Goal: Task Accomplishment & Management: Use online tool/utility

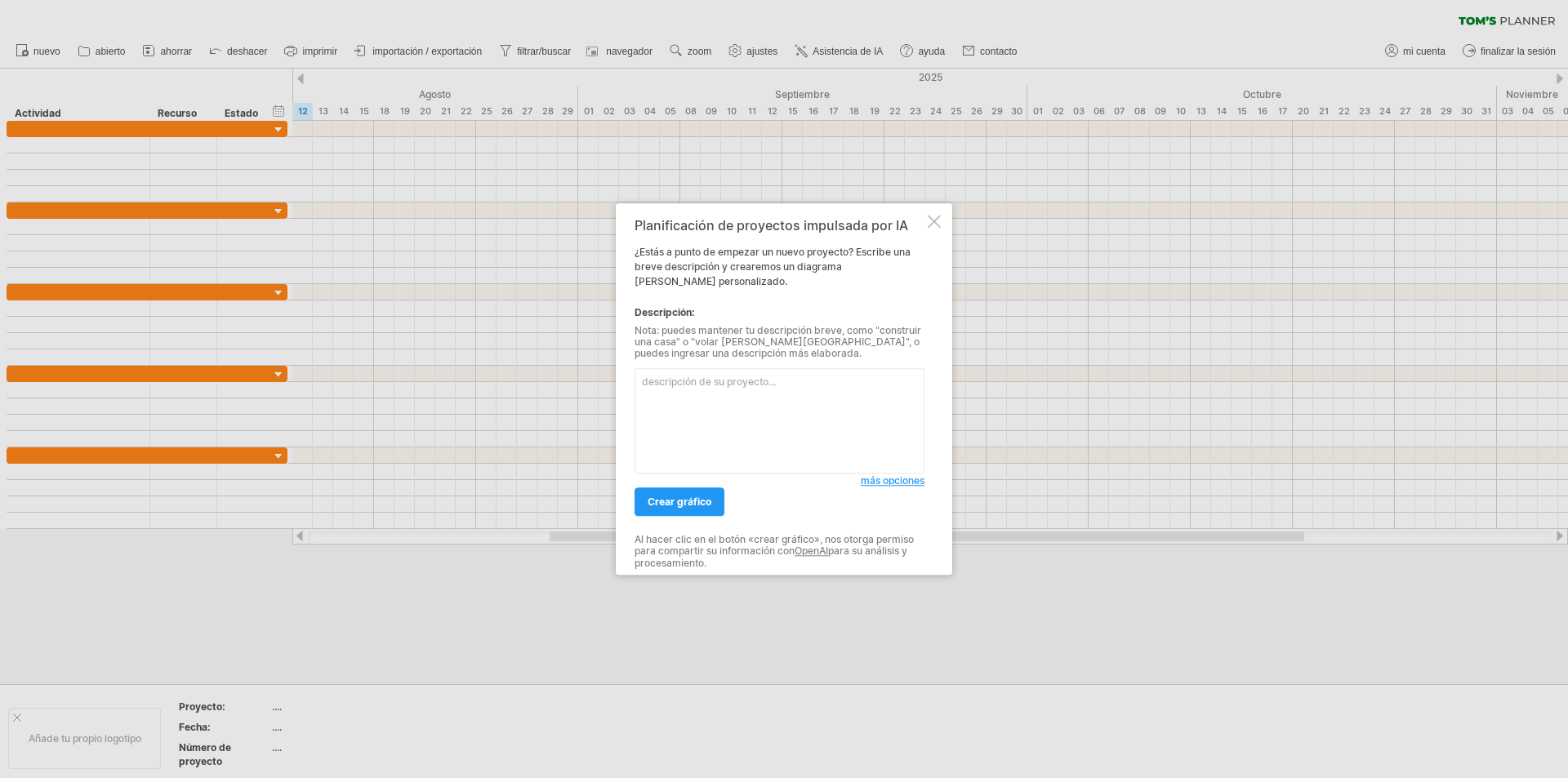
click at [794, 395] on textarea at bounding box center [780, 421] width 290 height 106
click at [680, 399] on textarea at bounding box center [780, 421] width 290 height 106
paste textarea "LOREMI DOLORS AMETC ADIPI EL SEDD 5.9 Eiusmodtemp incidid utlaboreet do magnaal…"
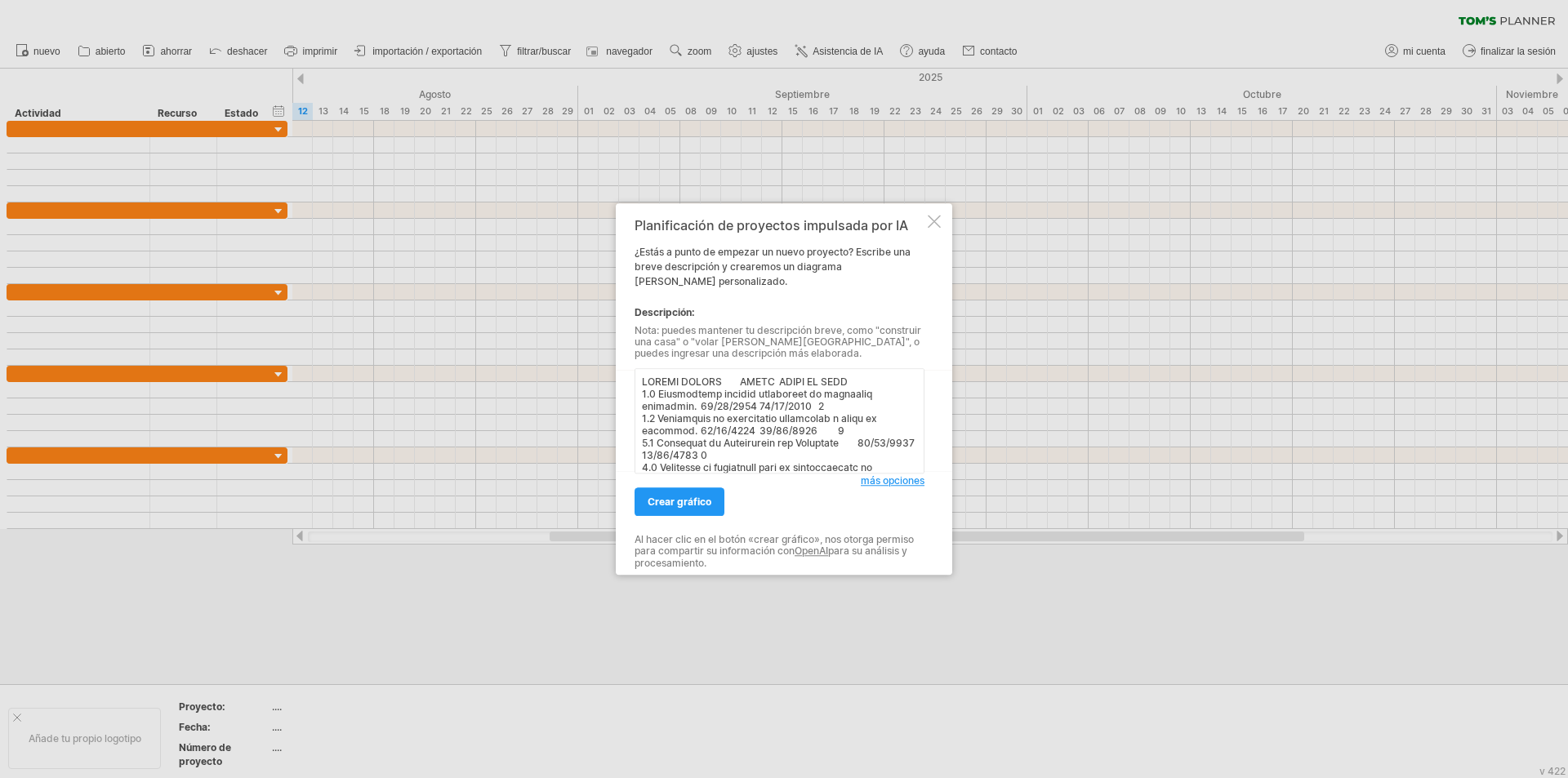
scroll to position [368, 0]
type textarea "LOREMI DOLORS AMETC ADIPI EL SEDD 3.3 Eiusmodtemp incidid utlaboreet do magnaal…"
click at [692, 496] on font "crear gráfico" at bounding box center [680, 502] width 64 height 12
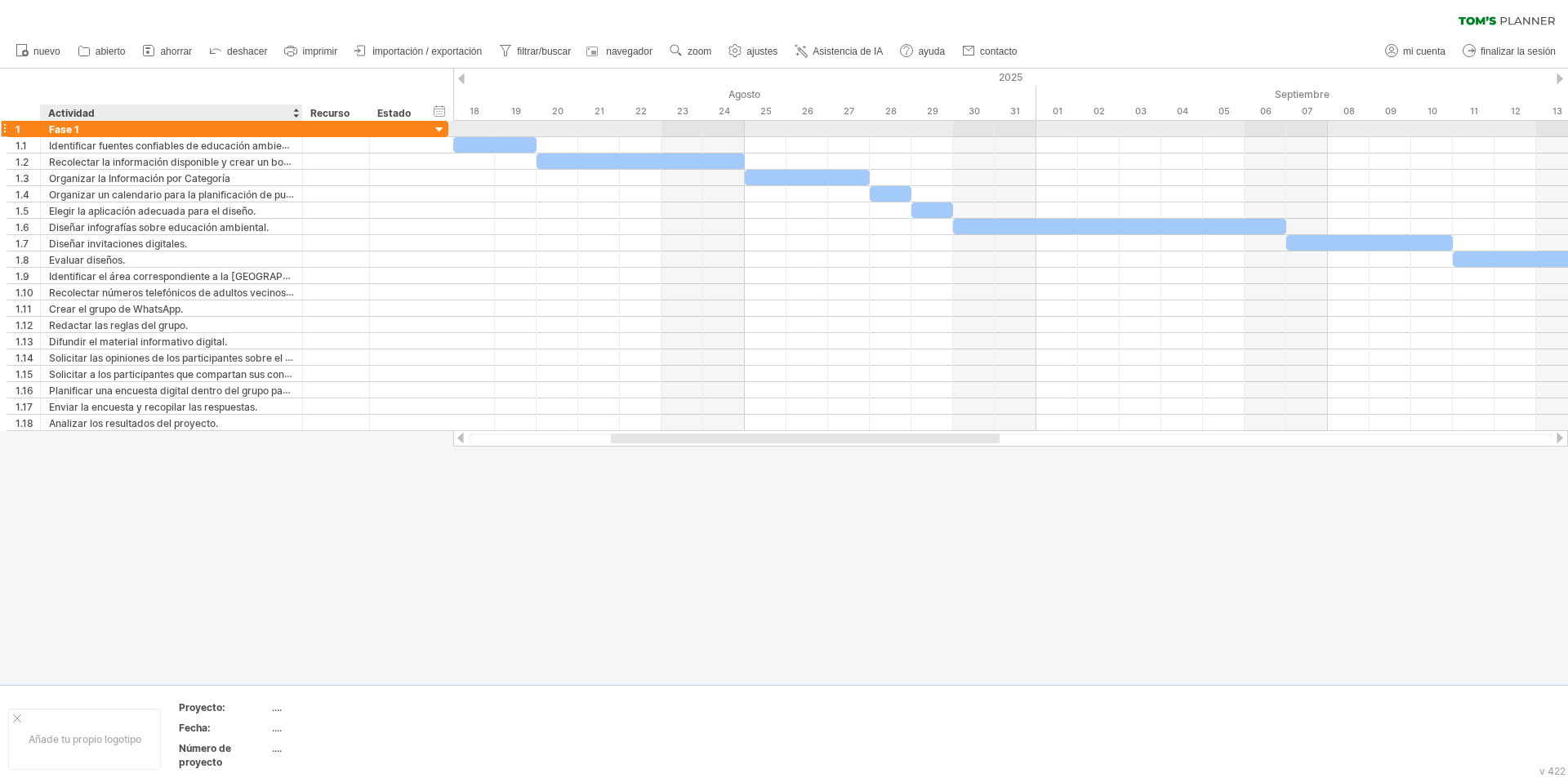
click at [187, 126] on div "Fase 1" at bounding box center [172, 129] width 245 height 16
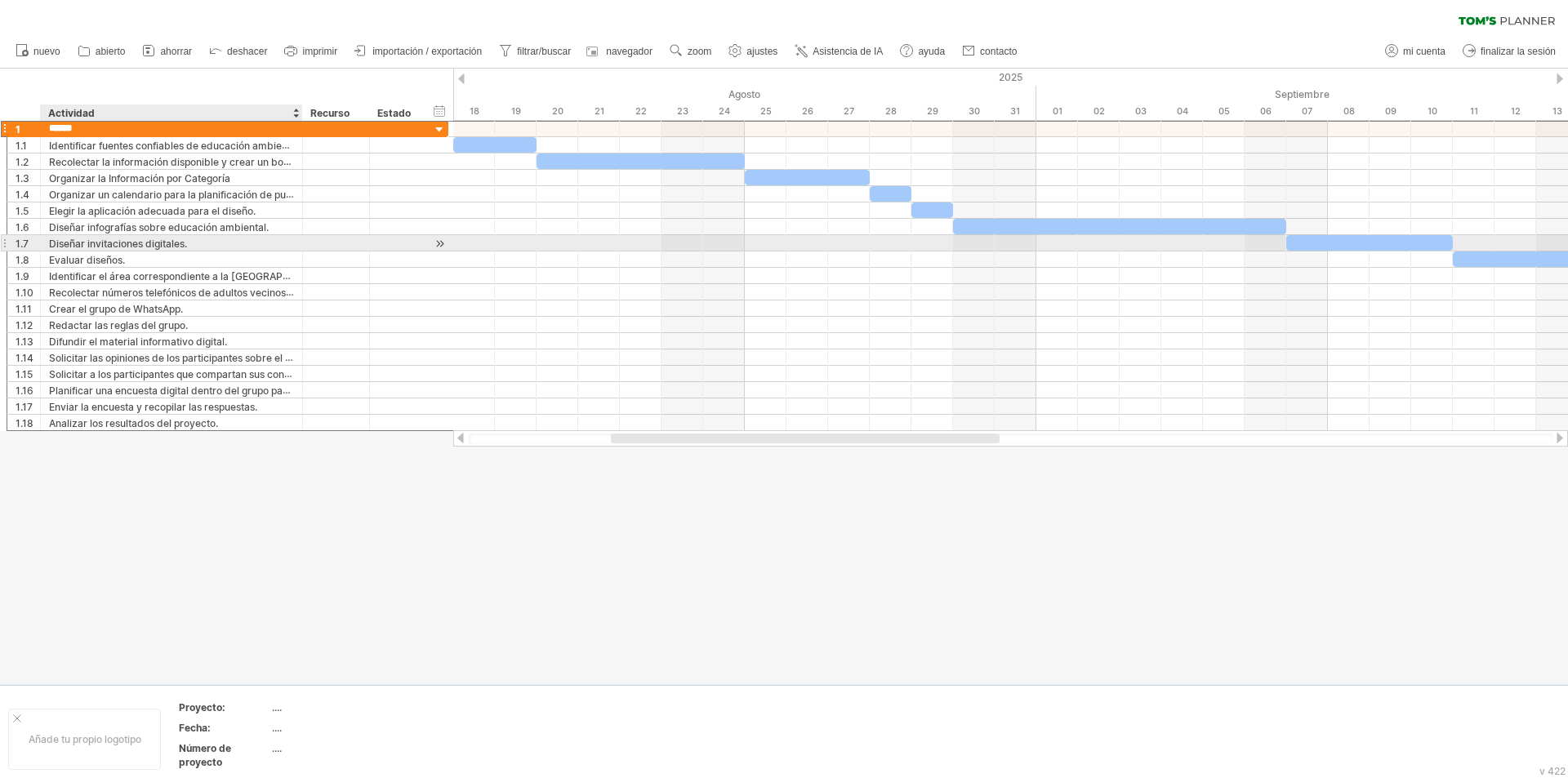
click at [223, 244] on div "Diseñar invitaciones digitales." at bounding box center [172, 243] width 245 height 16
click at [224, 249] on input "**********" at bounding box center [172, 243] width 245 height 16
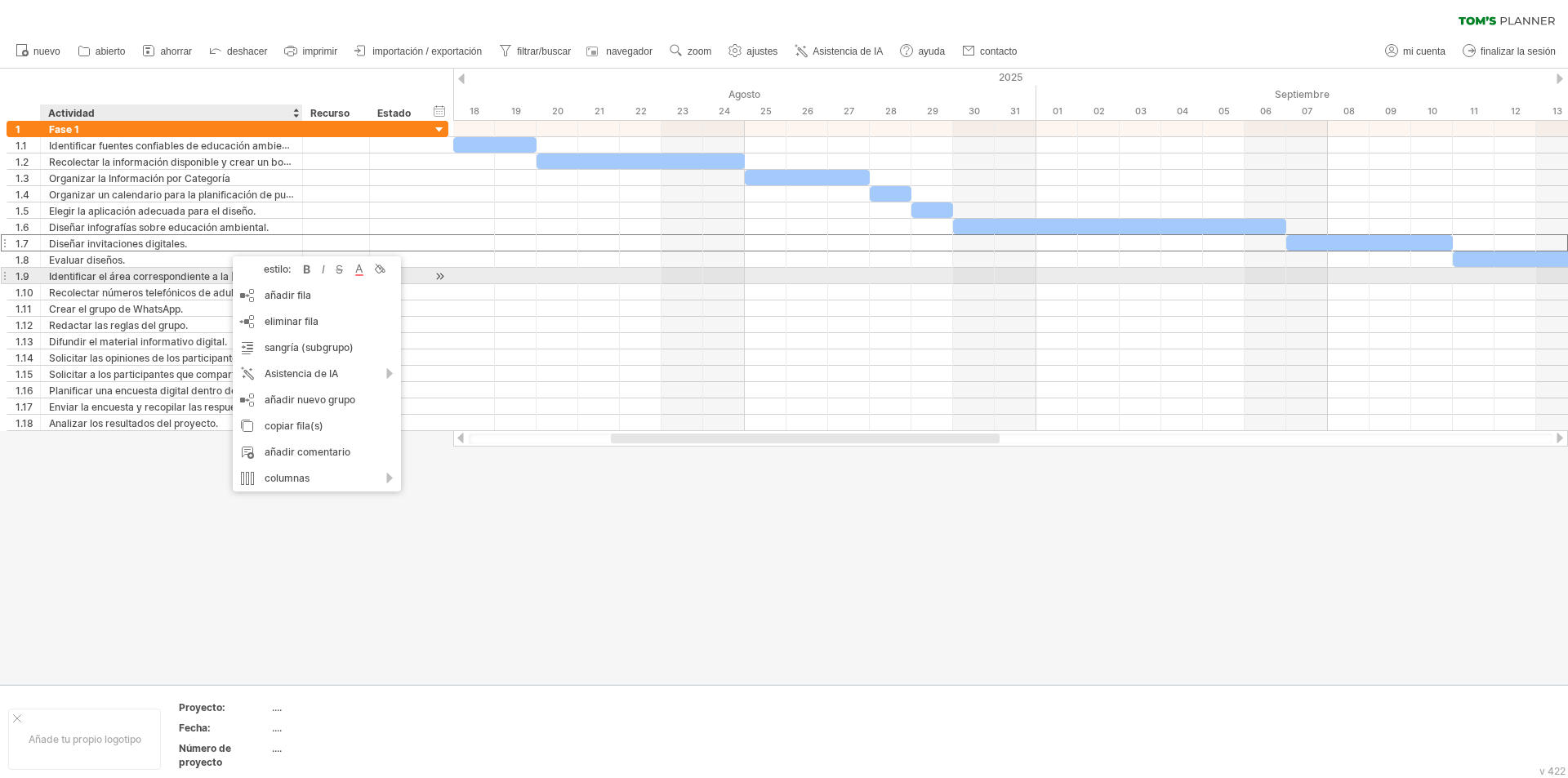
click at [168, 278] on font "Identificar el área correspondiente a la [GEOGRAPHIC_DATA][PERSON_NAME], [GEOGR…" at bounding box center [288, 276] width 477 height 13
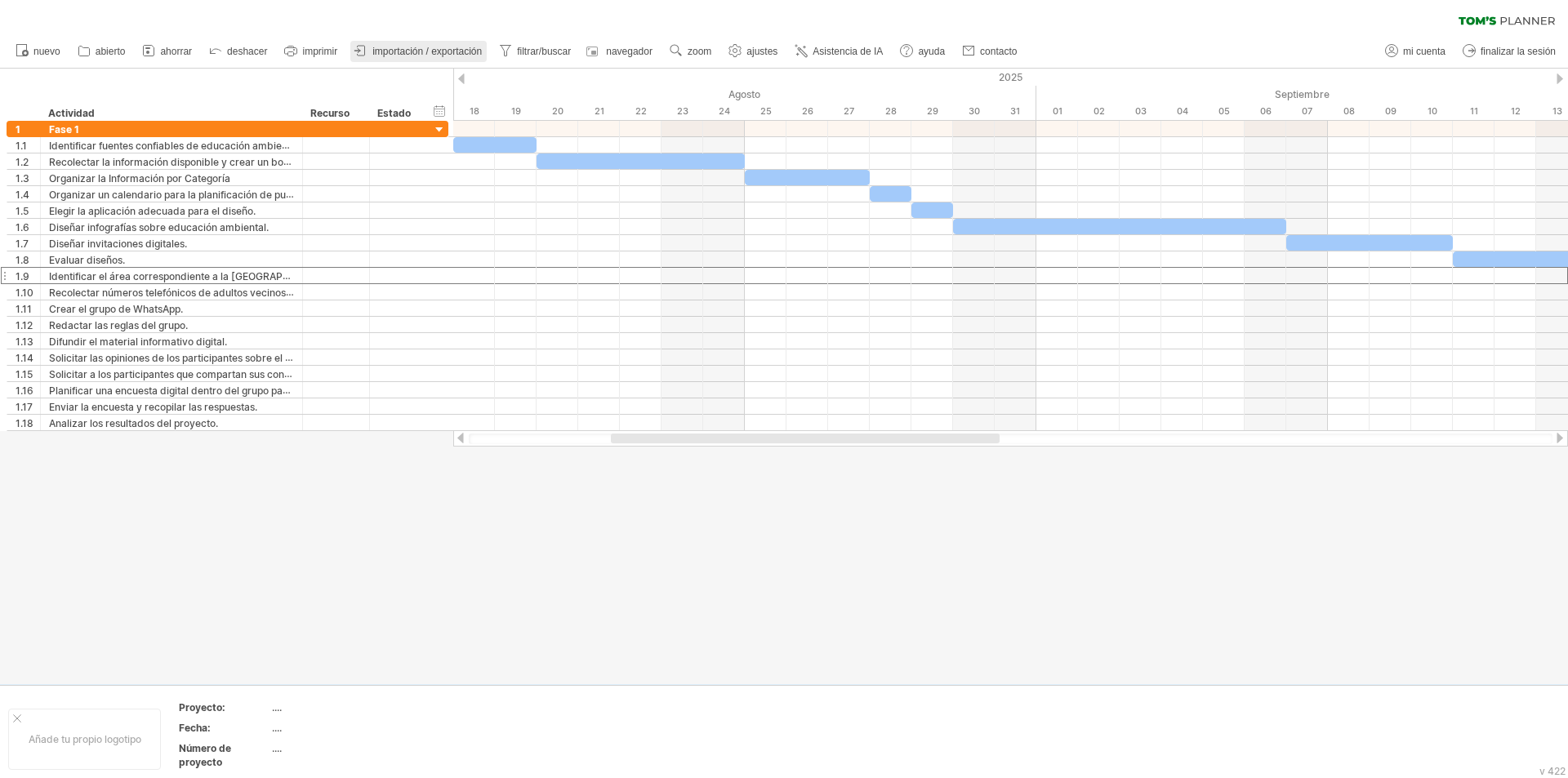
click at [421, 47] on font "importación / exportación" at bounding box center [427, 51] width 109 height 11
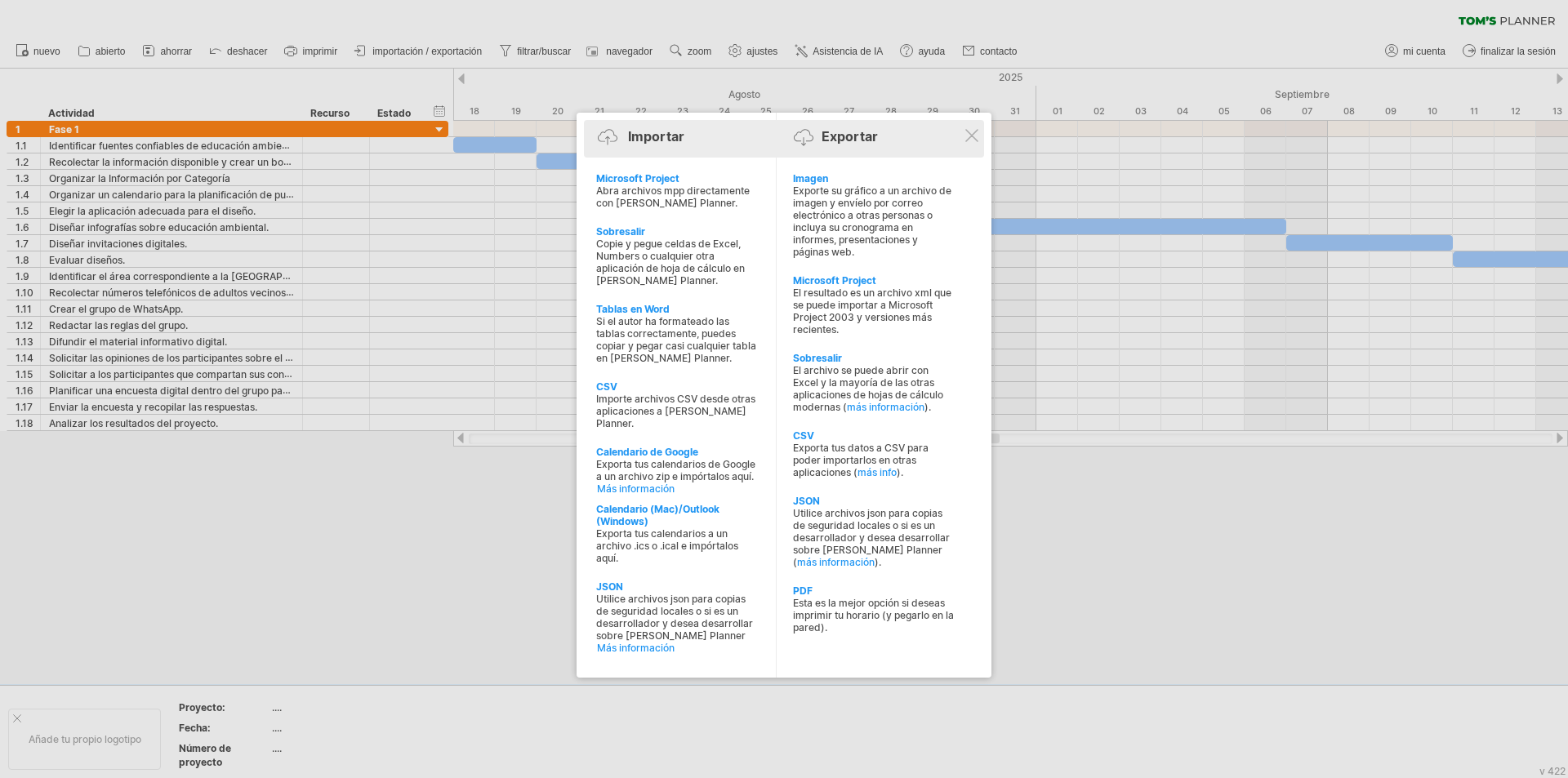
click at [859, 136] on font "Exportar" at bounding box center [849, 136] width 56 height 16
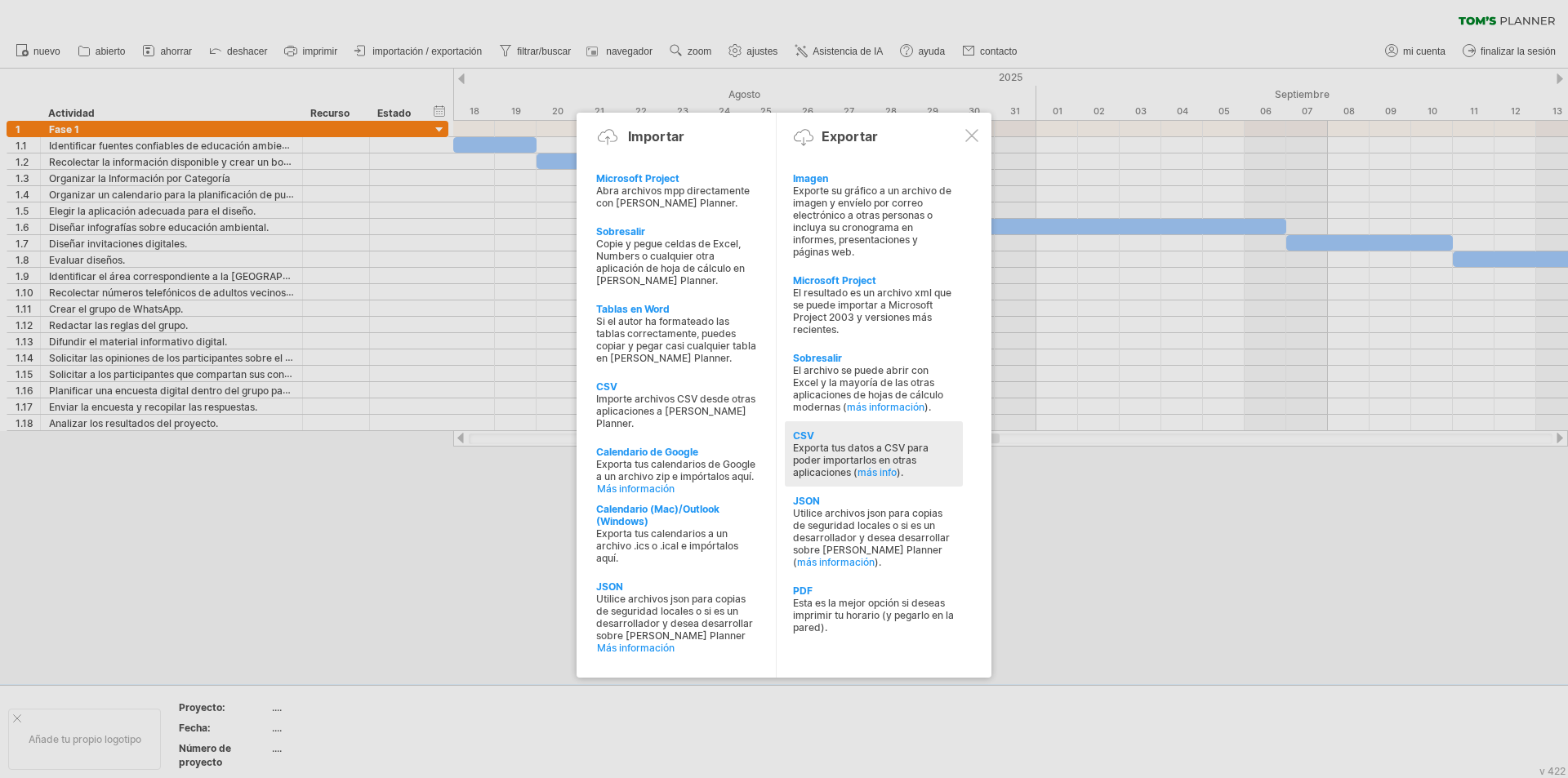
click at [809, 444] on font "Exporta tus datos a CSV para poder importarlos en otras aplicaciones (" at bounding box center [860, 460] width 136 height 36
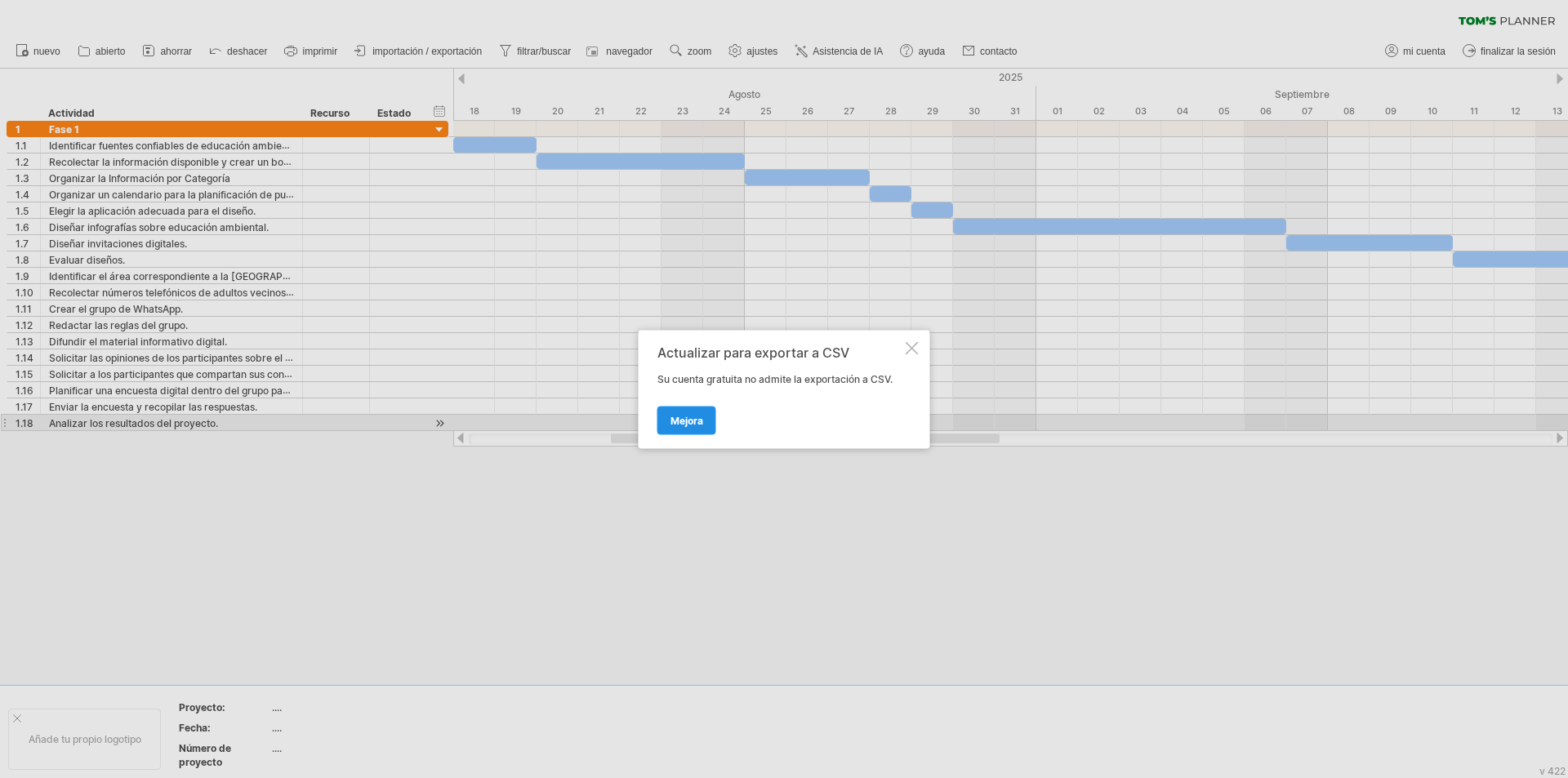
click at [697, 421] on font "Mejora" at bounding box center [687, 420] width 33 height 12
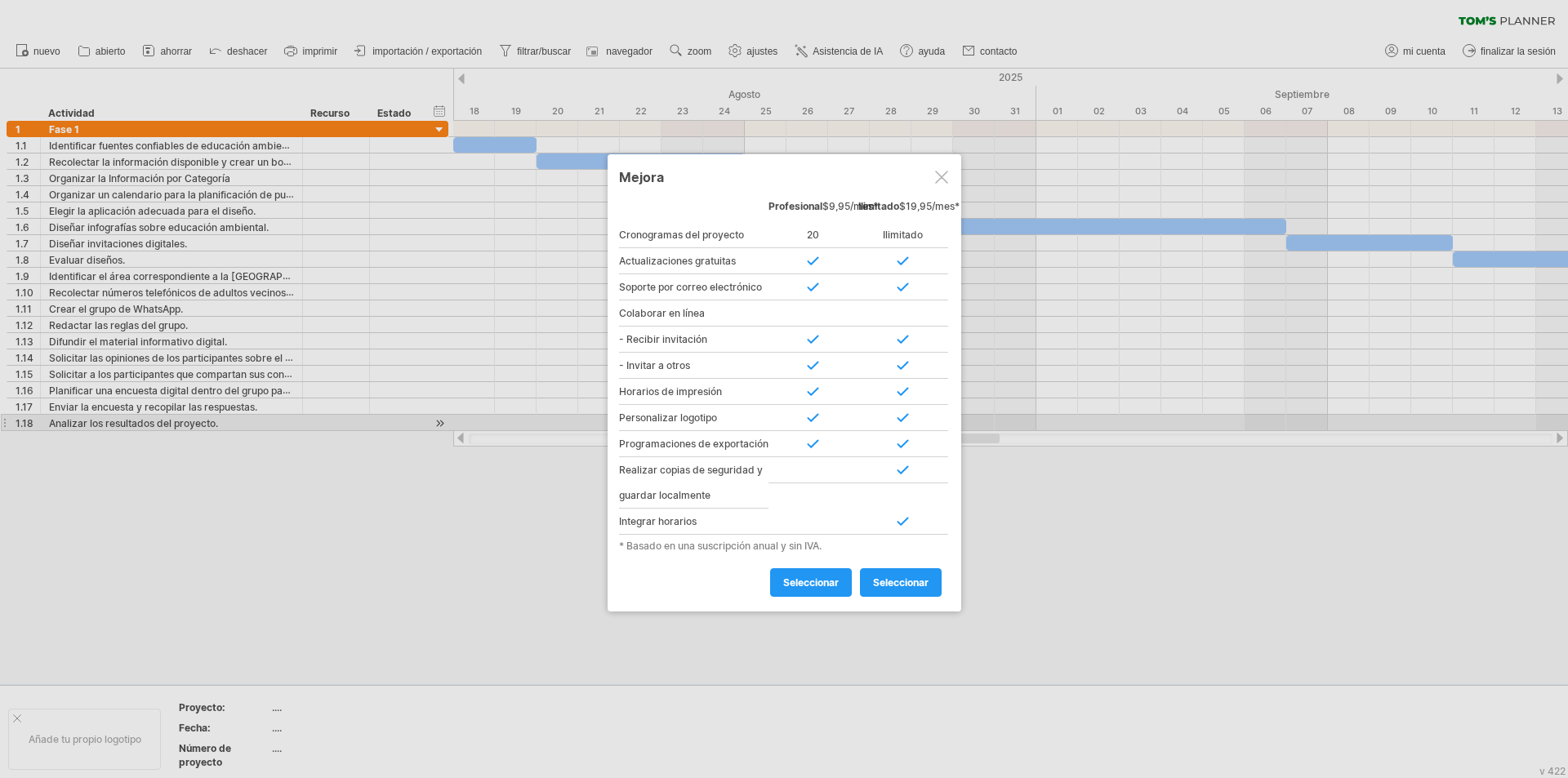
click at [813, 457] on div at bounding box center [813, 444] width 90 height 26
click at [727, 450] on font "Programaciones de exportación" at bounding box center [694, 444] width 150 height 12
click at [936, 167] on div "Mejora" at bounding box center [785, 177] width 331 height 29
click at [946, 178] on div at bounding box center [942, 177] width 13 height 13
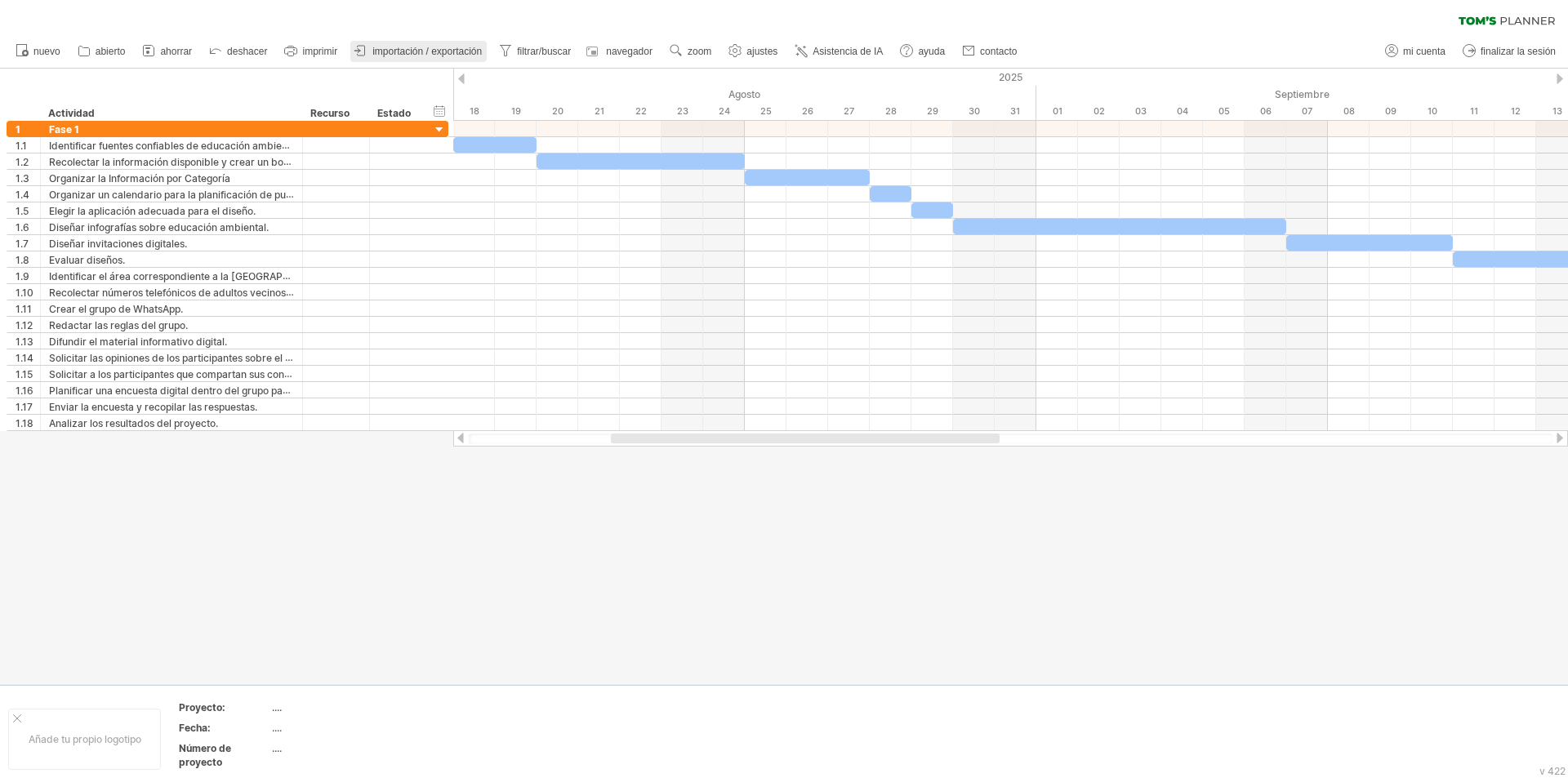
click at [448, 55] on font "importación / exportación" at bounding box center [427, 51] width 109 height 11
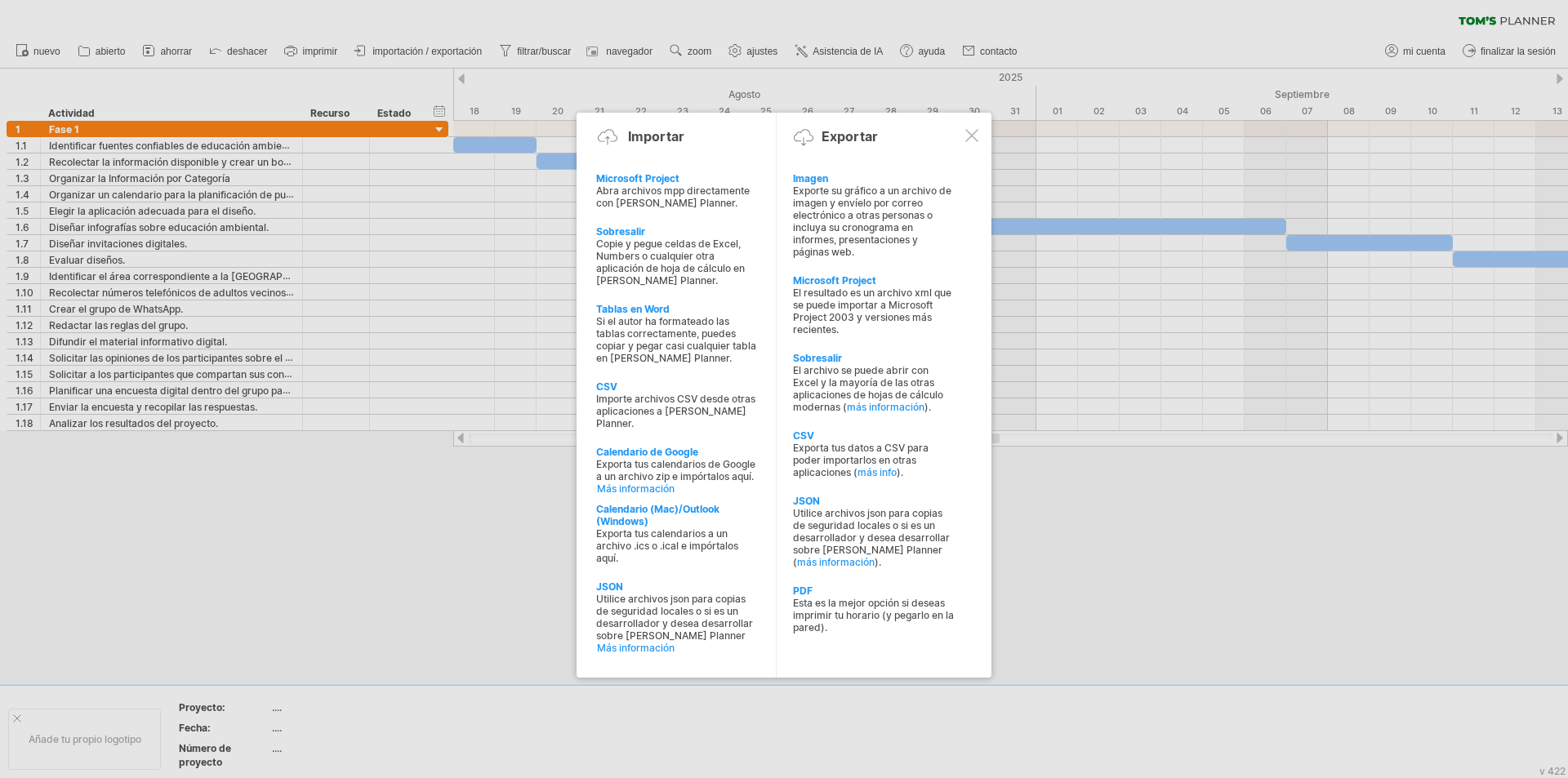
click at [969, 141] on div at bounding box center [971, 135] width 13 height 13
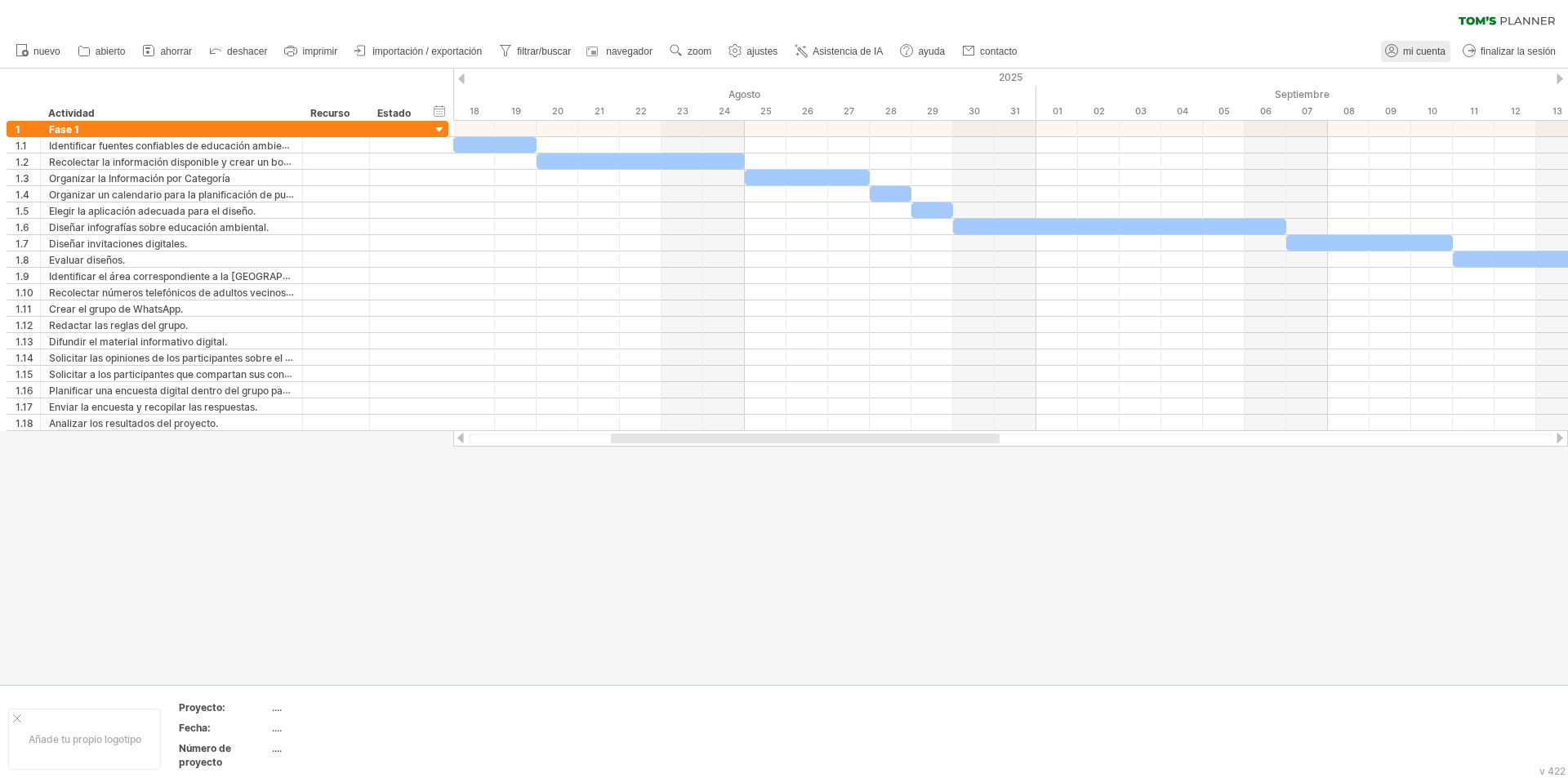
click at [1416, 50] on font "mi cuenta" at bounding box center [1424, 51] width 42 height 11
type input "**********"
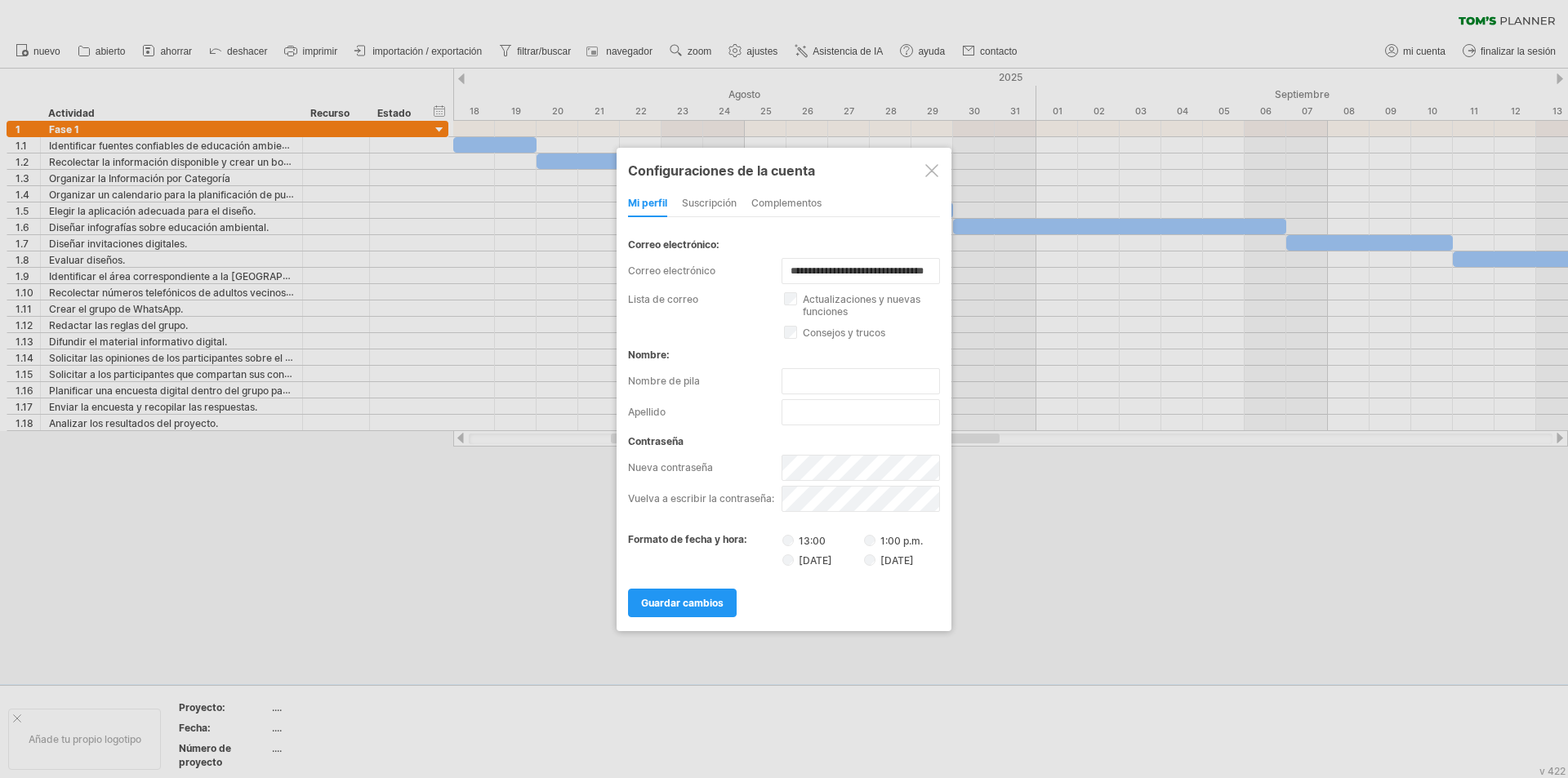
click at [928, 168] on div at bounding box center [931, 171] width 13 height 13
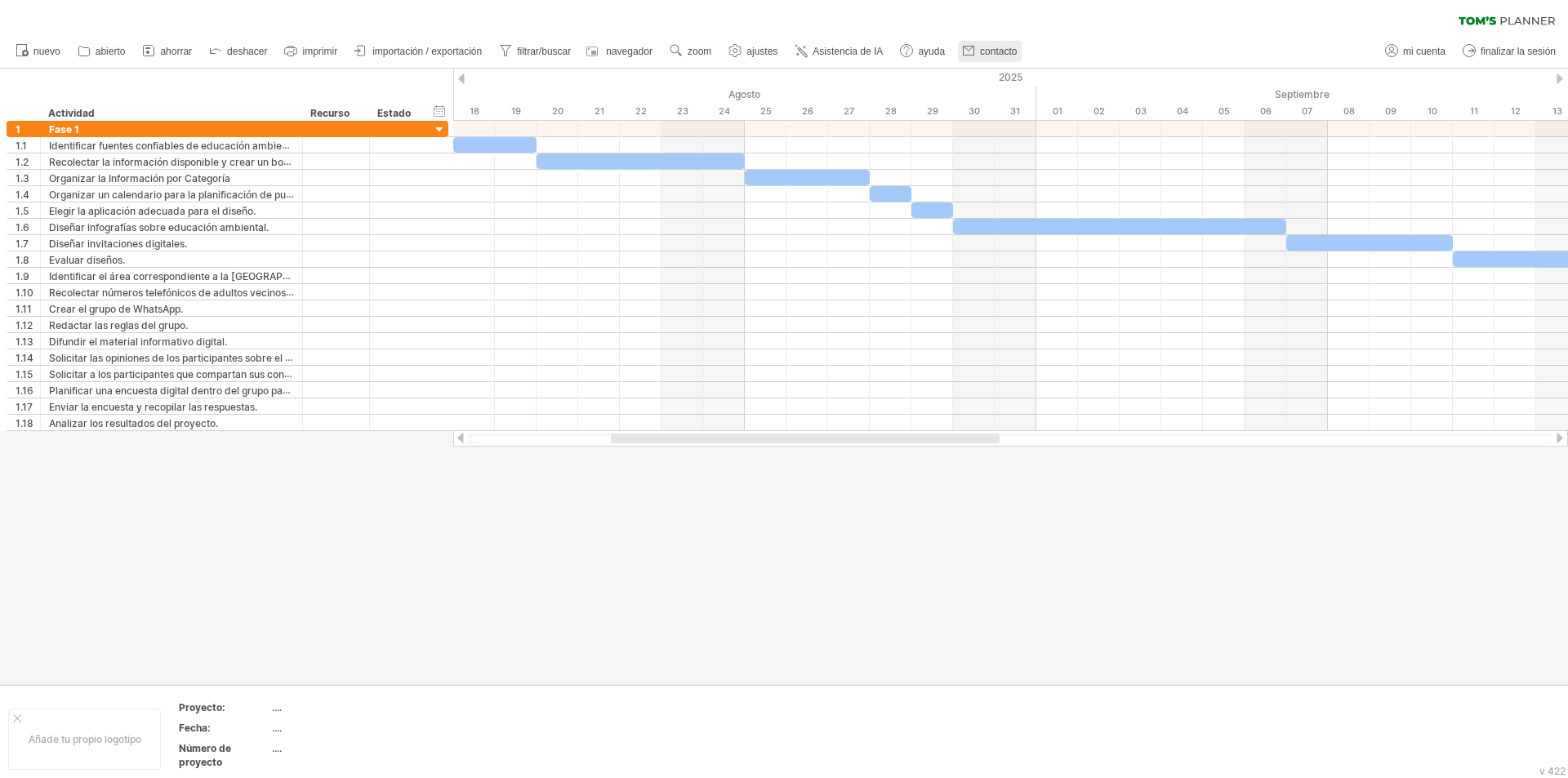
click at [988, 43] on link "contacto" at bounding box center [990, 51] width 64 height 22
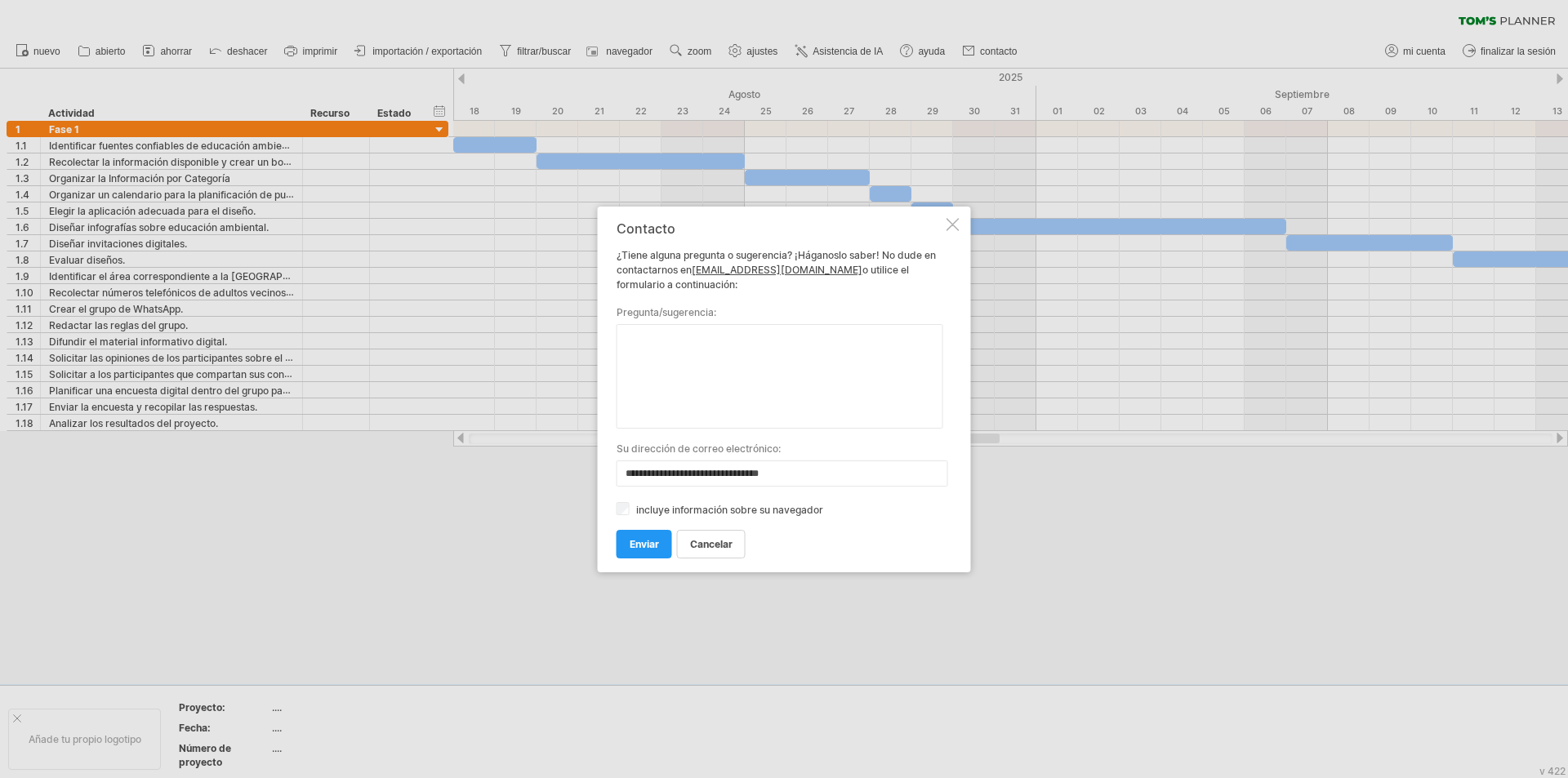
click at [957, 217] on div "**********" at bounding box center [784, 390] width 373 height 366
click at [949, 221] on div at bounding box center [953, 224] width 13 height 13
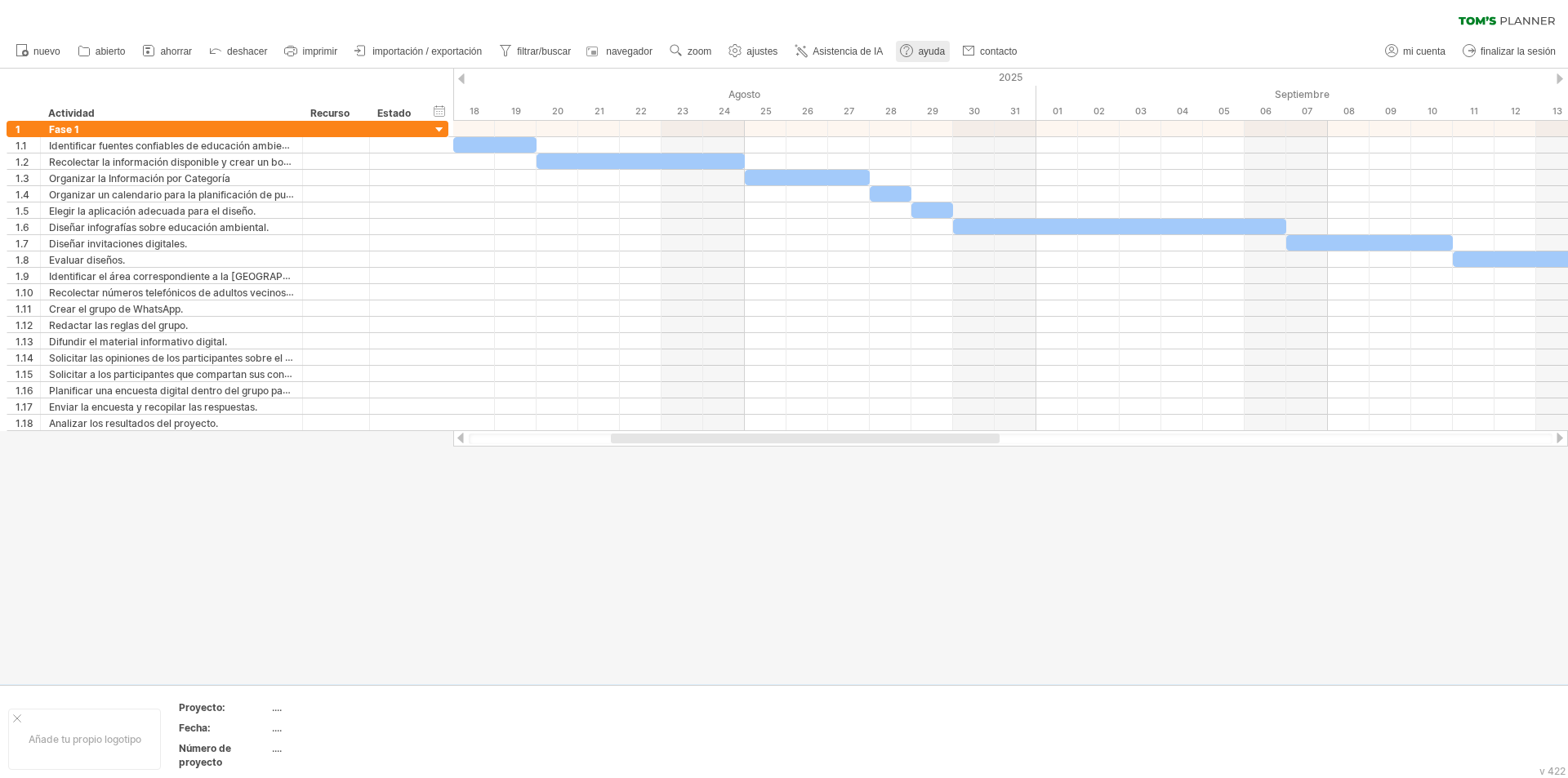
click at [927, 49] on font "ayuda" at bounding box center [931, 51] width 27 height 11
click at [749, 48] on font "ajustes" at bounding box center [762, 51] width 31 height 11
select select "*"
select select "**"
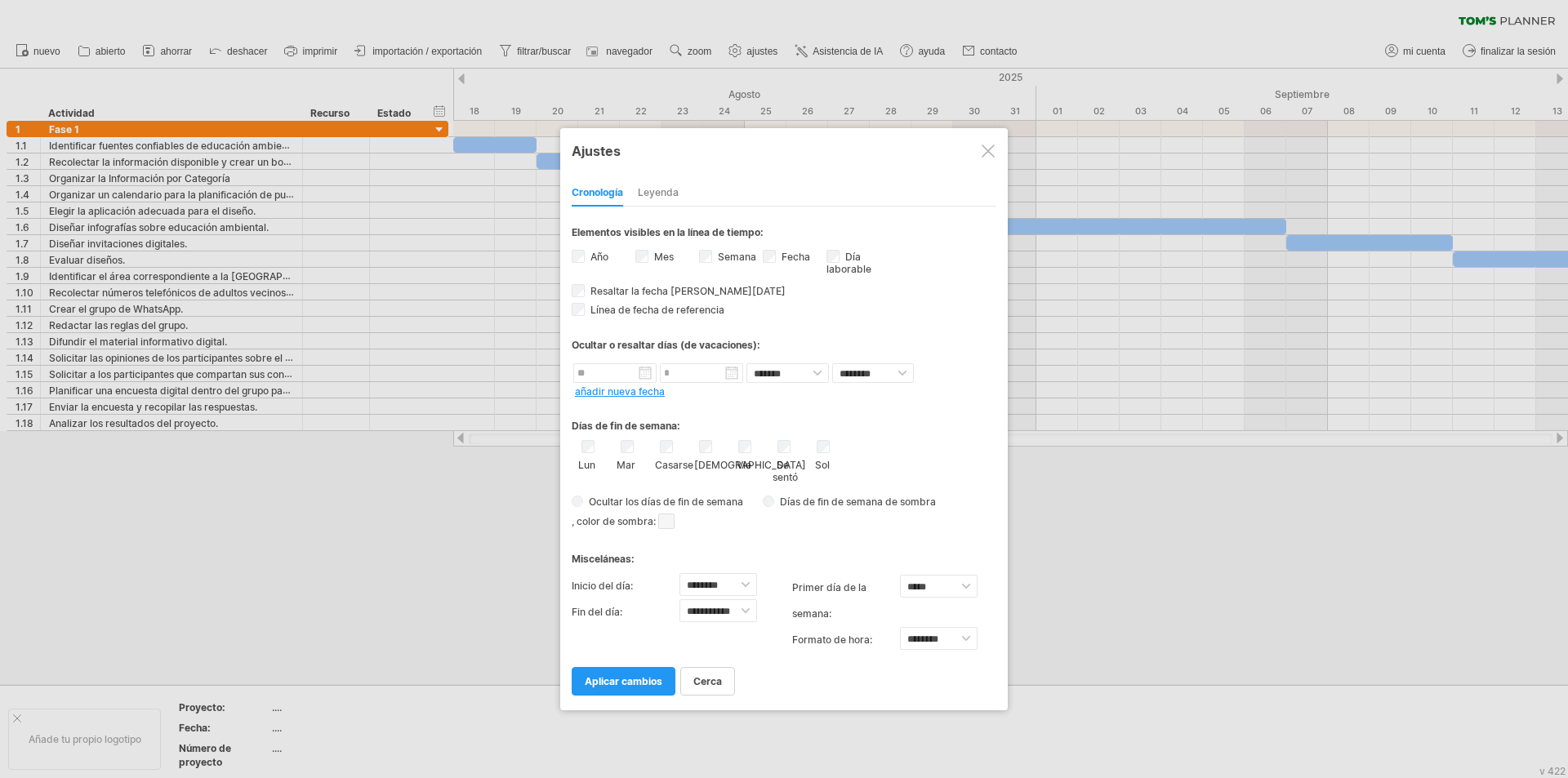
click at [983, 150] on div at bounding box center [988, 151] width 13 height 13
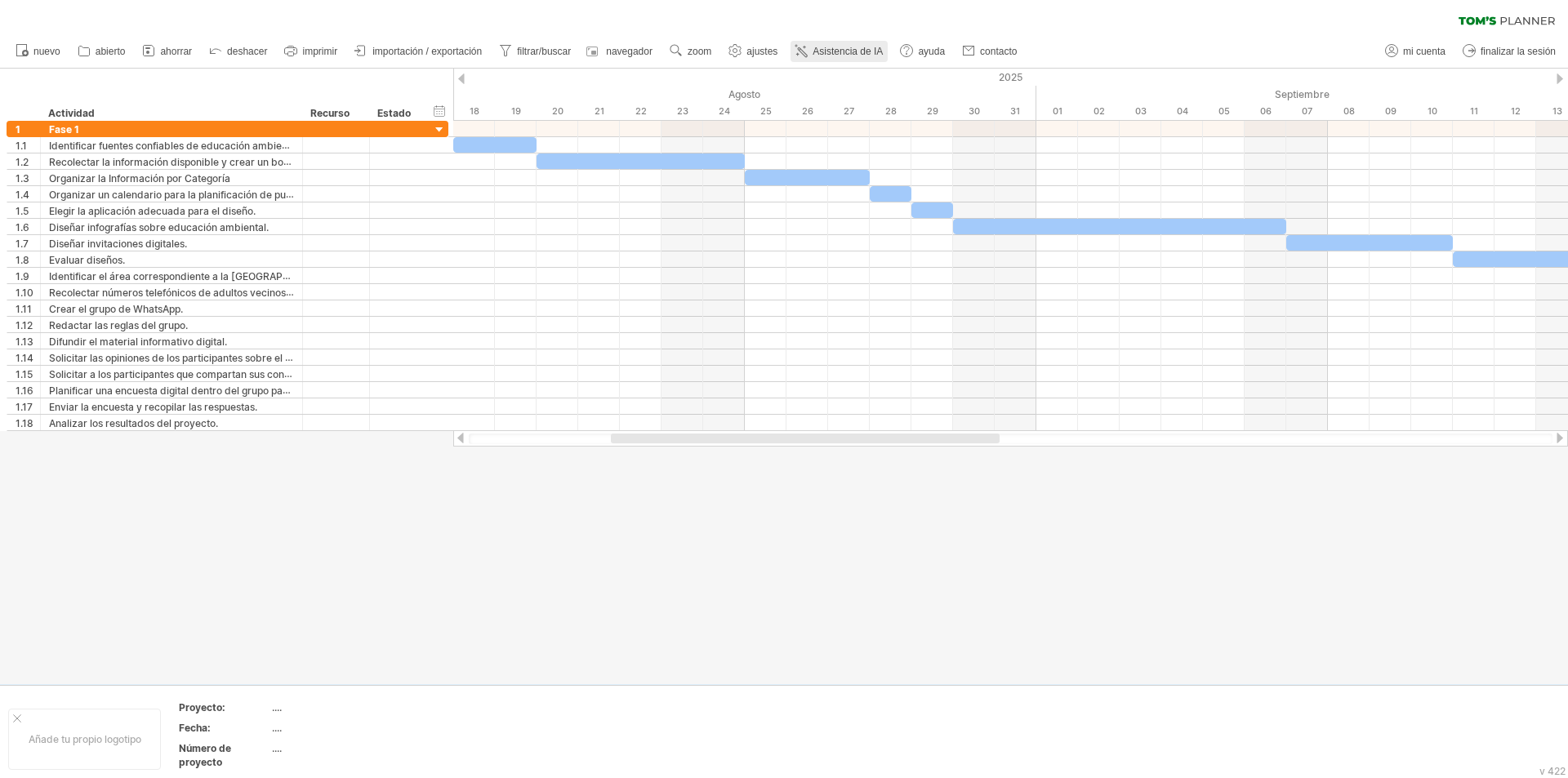
click at [819, 44] on link "Asistencia de IA" at bounding box center [839, 51] width 97 height 22
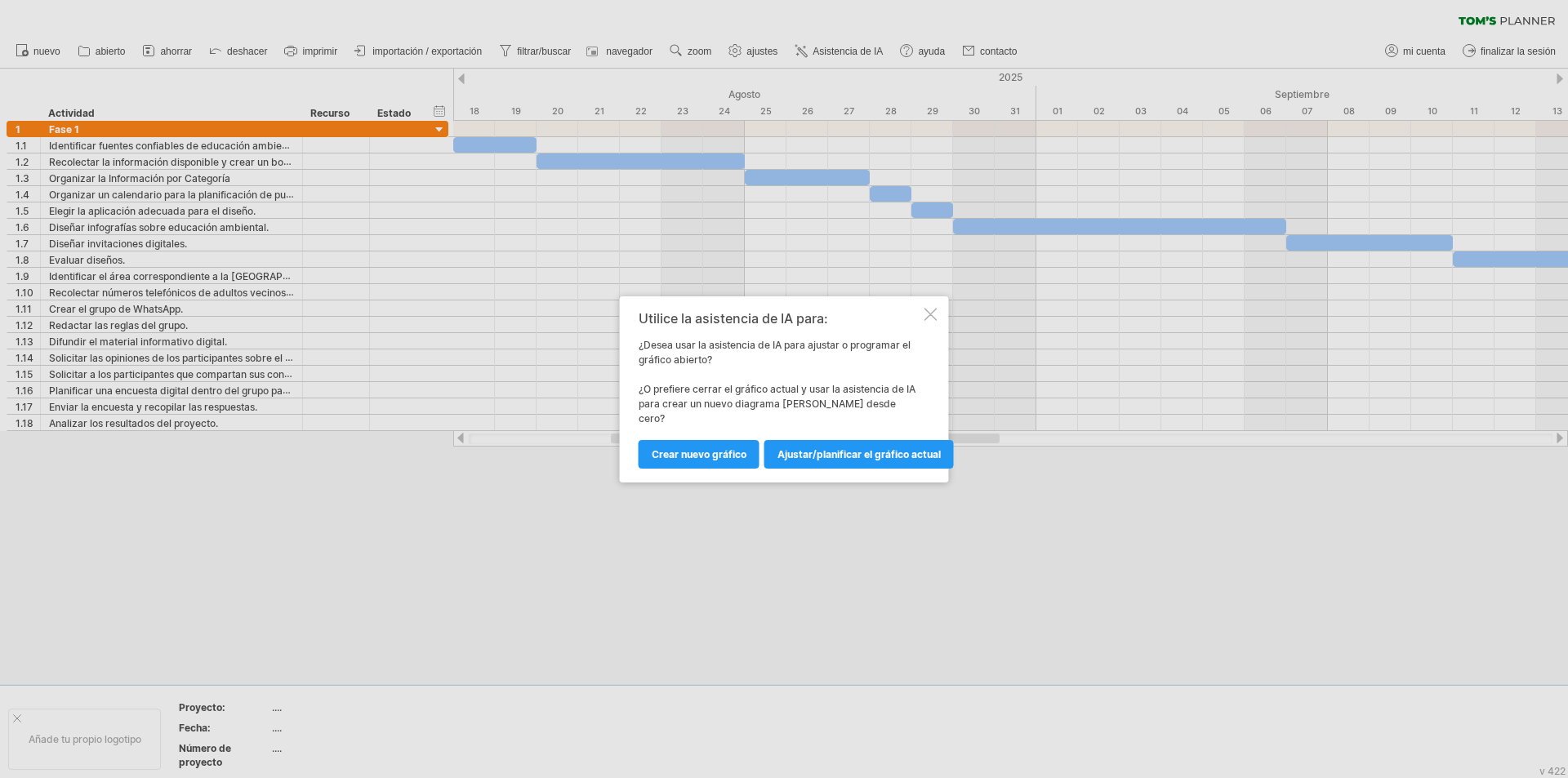
click at [929, 321] on div at bounding box center [930, 314] width 13 height 13
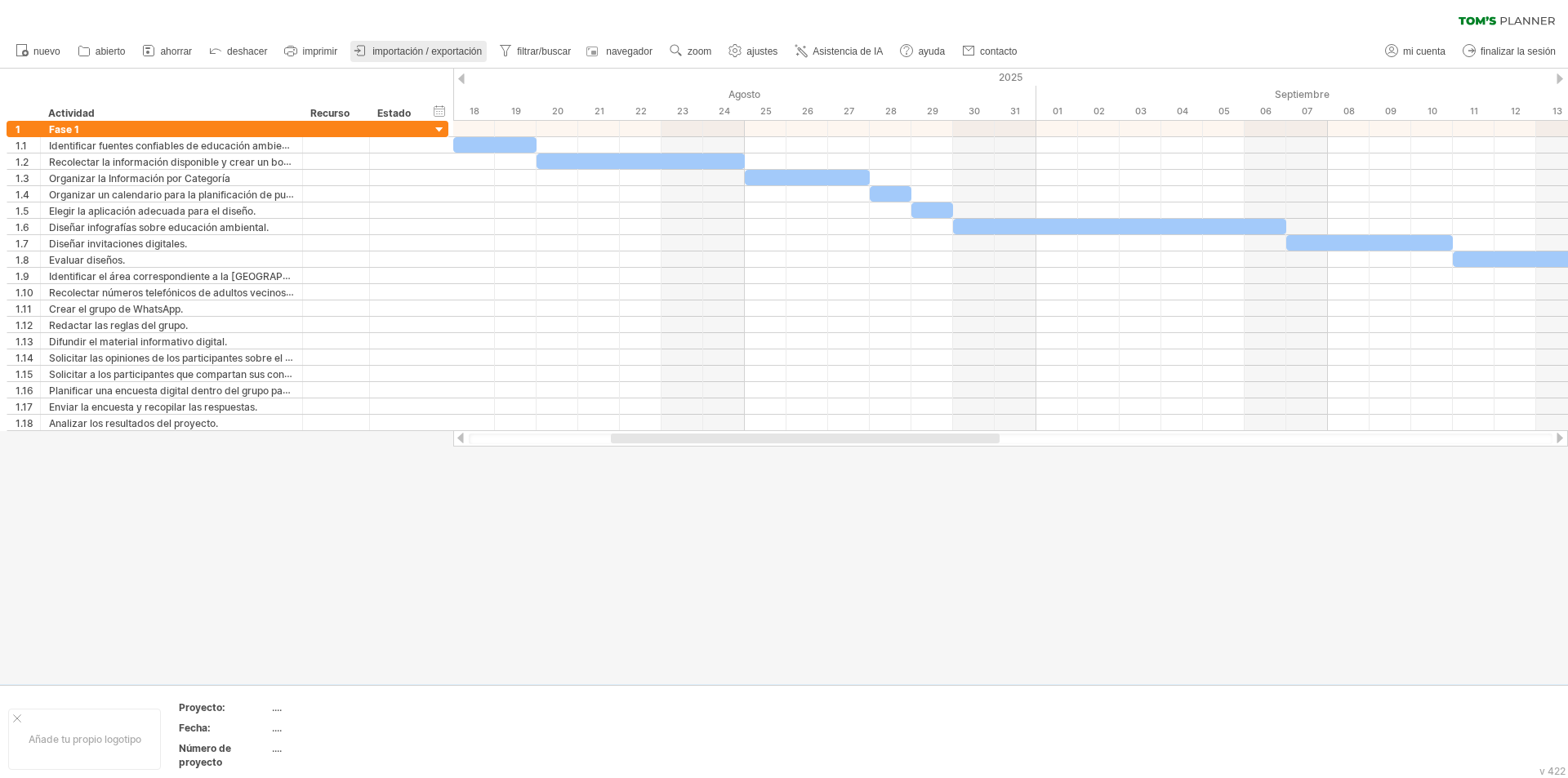
click at [465, 46] on font "importación / exportación" at bounding box center [427, 51] width 109 height 11
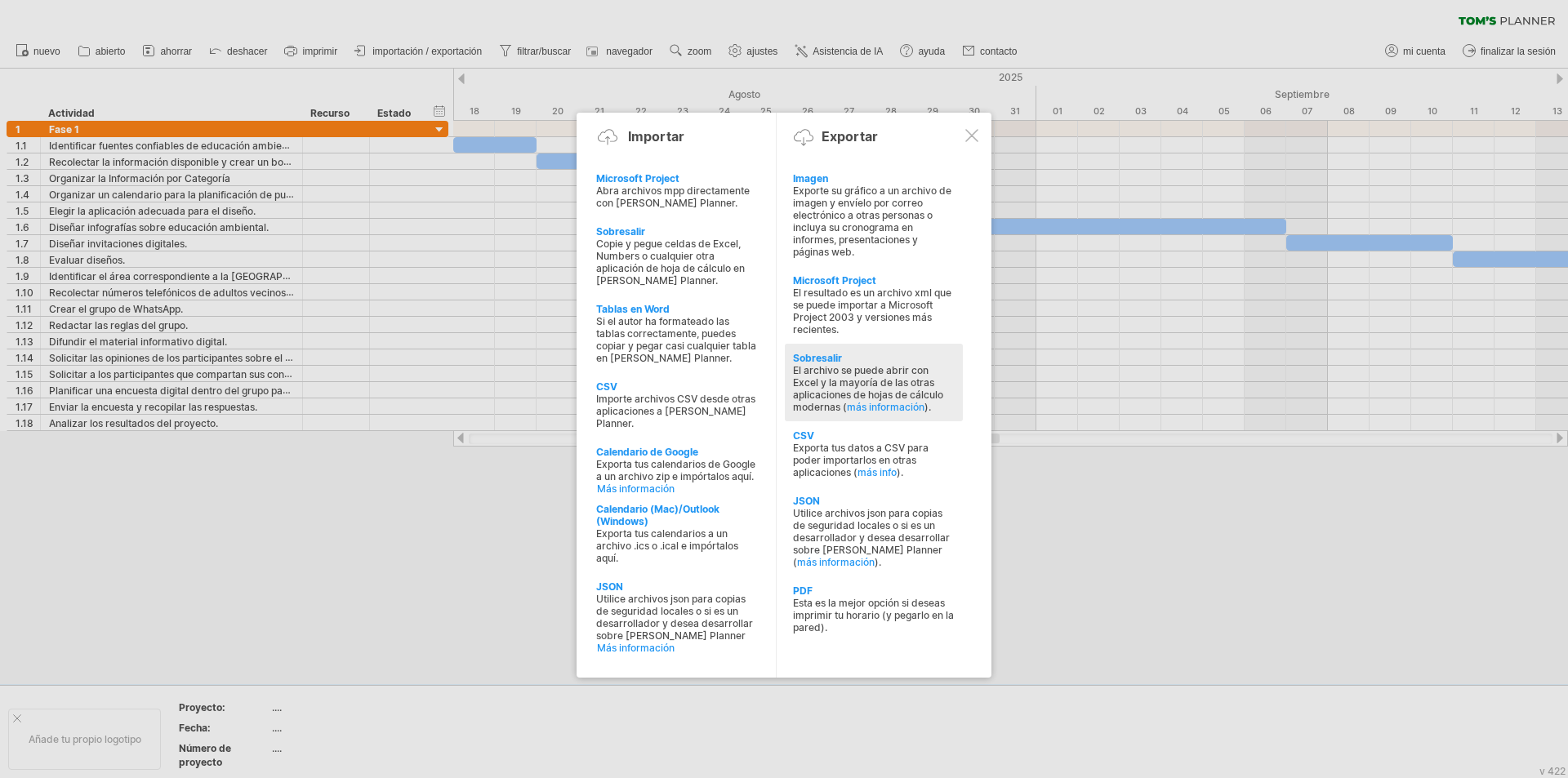
click at [833, 379] on font "El archivo se puede abrir con Excel y la mayoría de las otras aplicaciones de h…" at bounding box center [867, 388] width 150 height 49
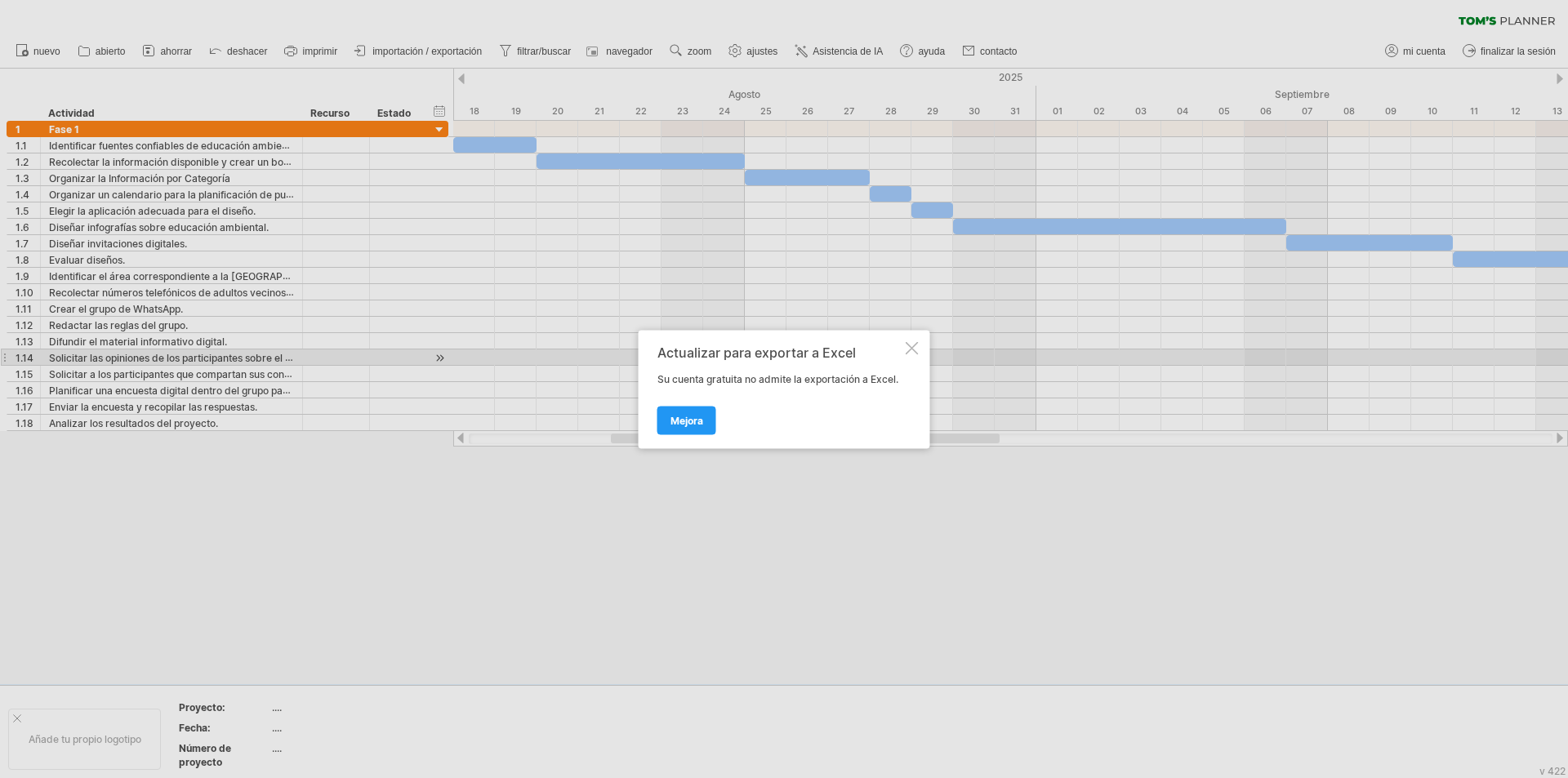
click at [914, 346] on div at bounding box center [912, 347] width 13 height 13
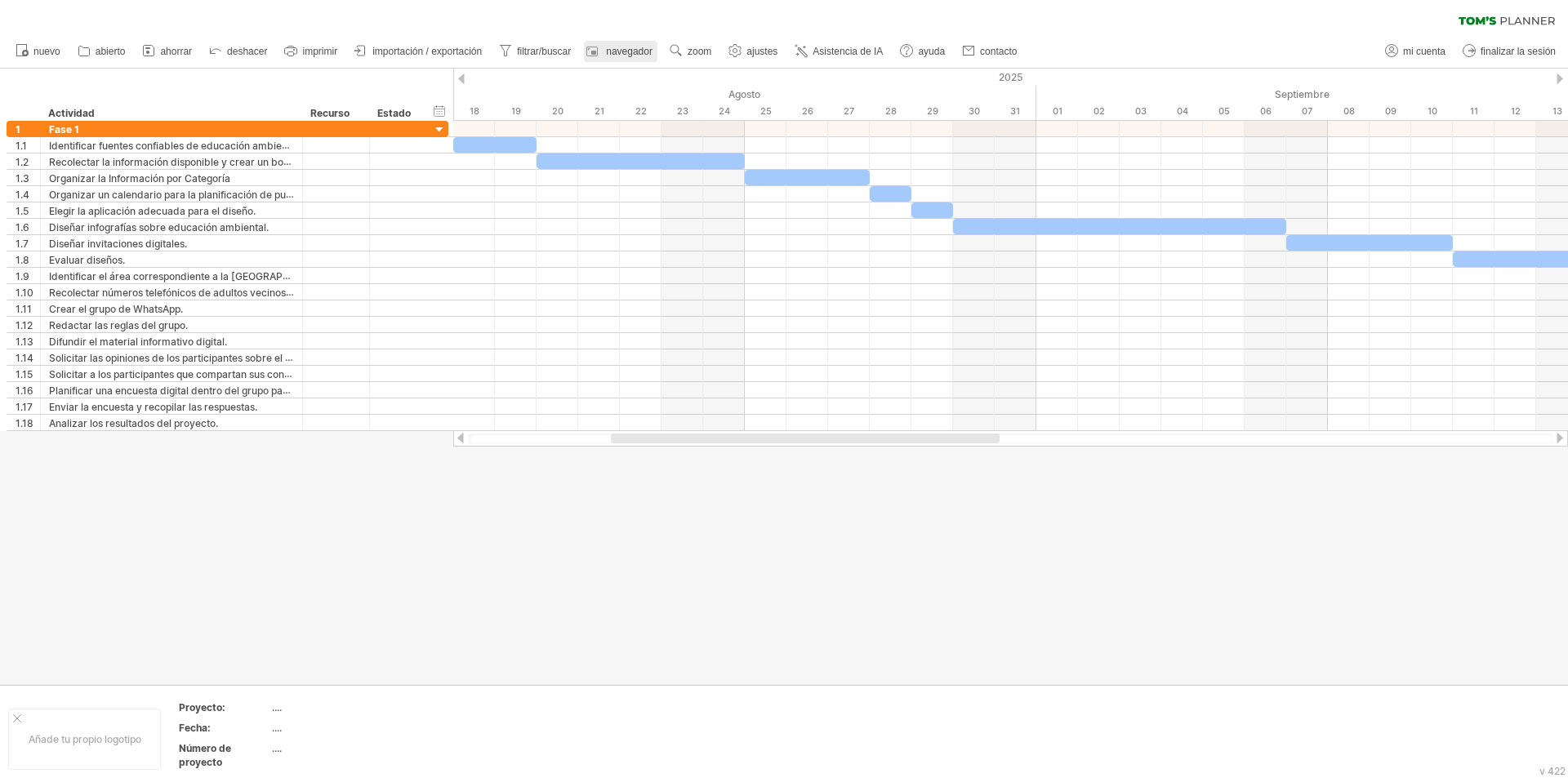
click at [603, 53] on div at bounding box center [594, 51] width 16 height 16
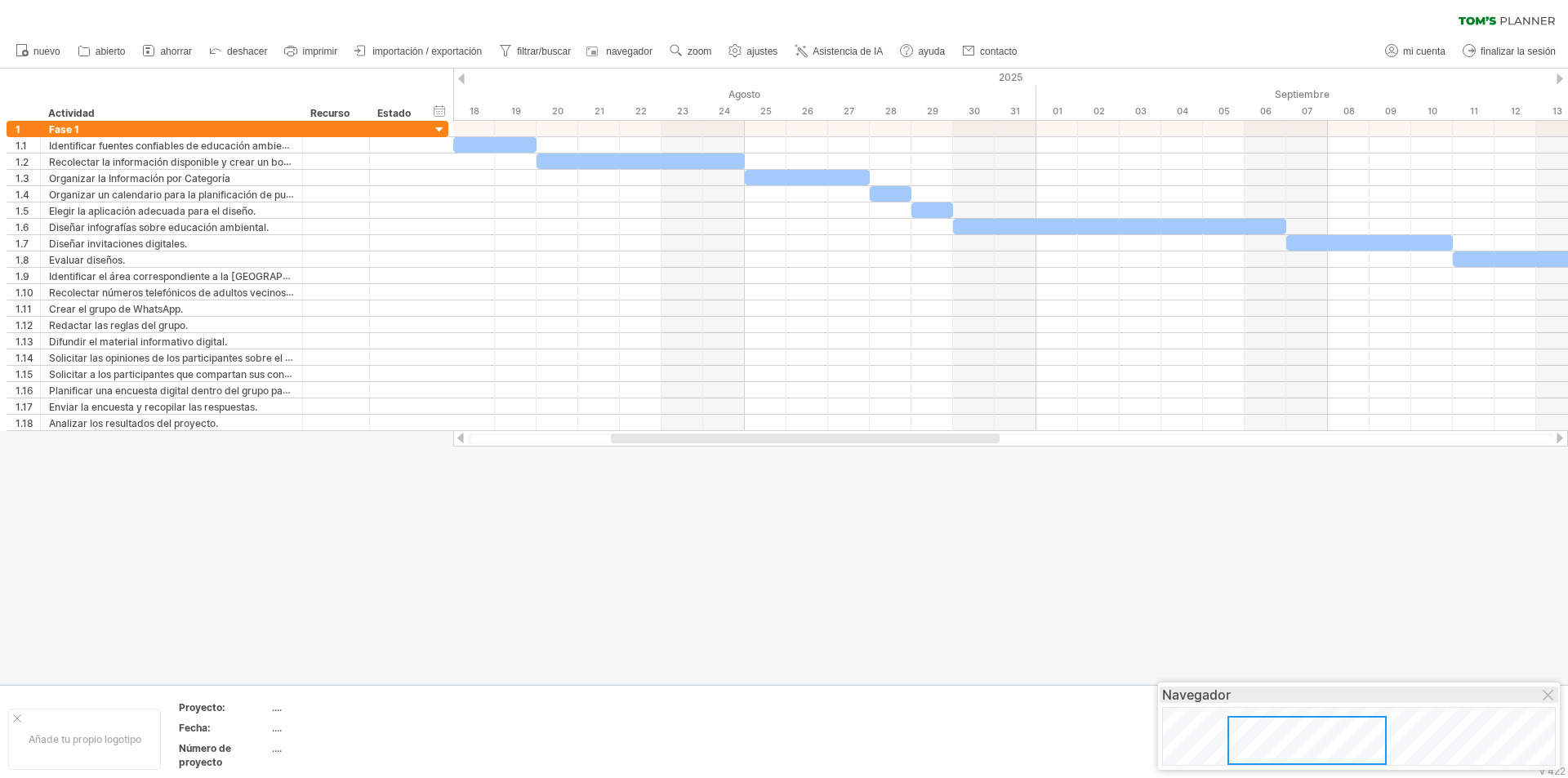
click at [1556, 694] on div "Navegador" at bounding box center [1359, 695] width 393 height 16
click at [1550, 692] on div at bounding box center [1549, 697] width 13 height 13
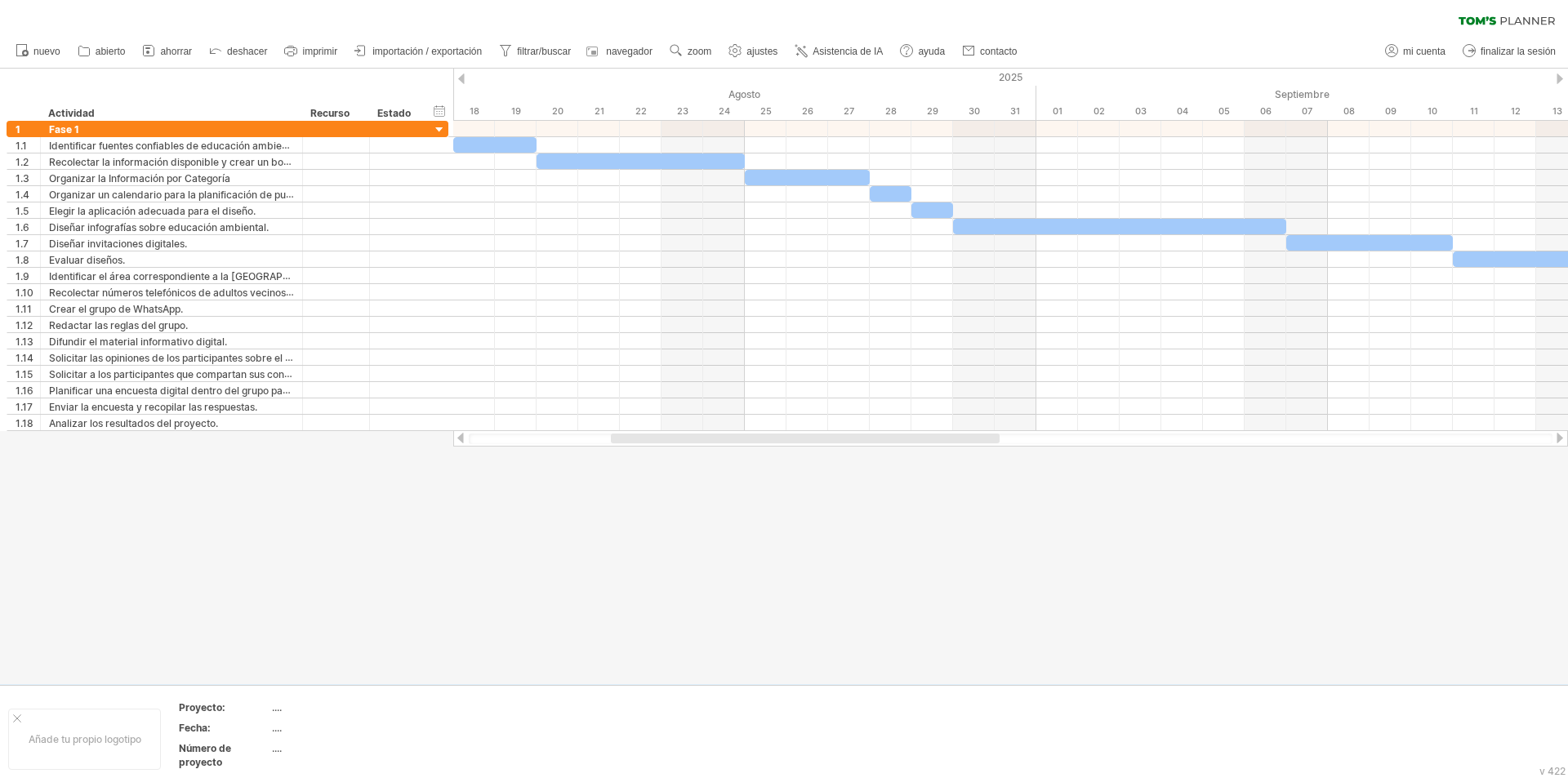
click at [1560, 79] on div at bounding box center [1560, 79] width 7 height 10
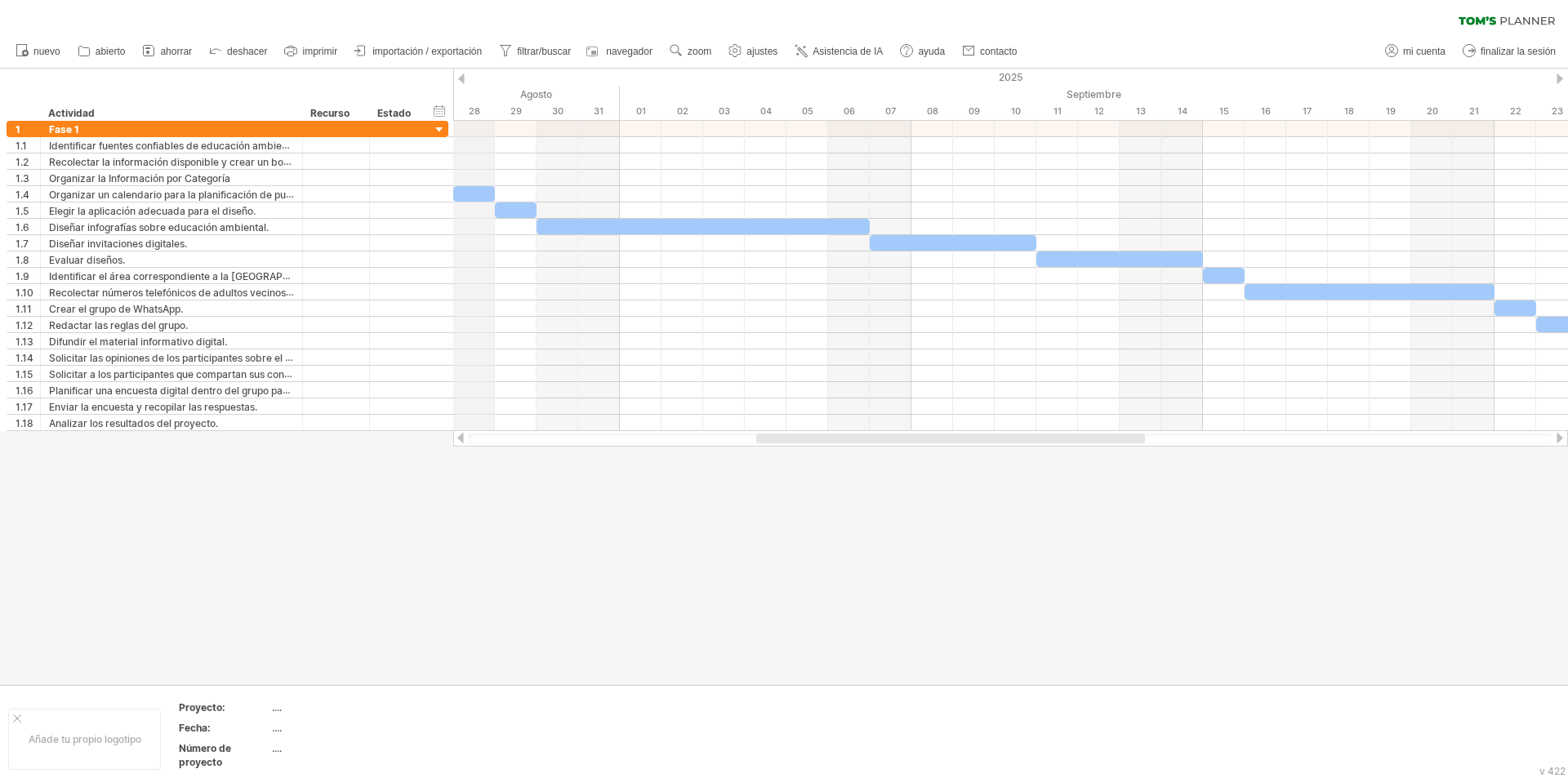
click at [465, 79] on div "2025" at bounding box center [849, 77] width 4791 height 17
drag, startPoint x: 1513, startPoint y: 0, endPoint x: 865, endPoint y: 536, distance: 841.0
click at [865, 536] on div at bounding box center [784, 376] width 1568 height 616
click at [178, 53] on font "ahorrar" at bounding box center [176, 51] width 32 height 11
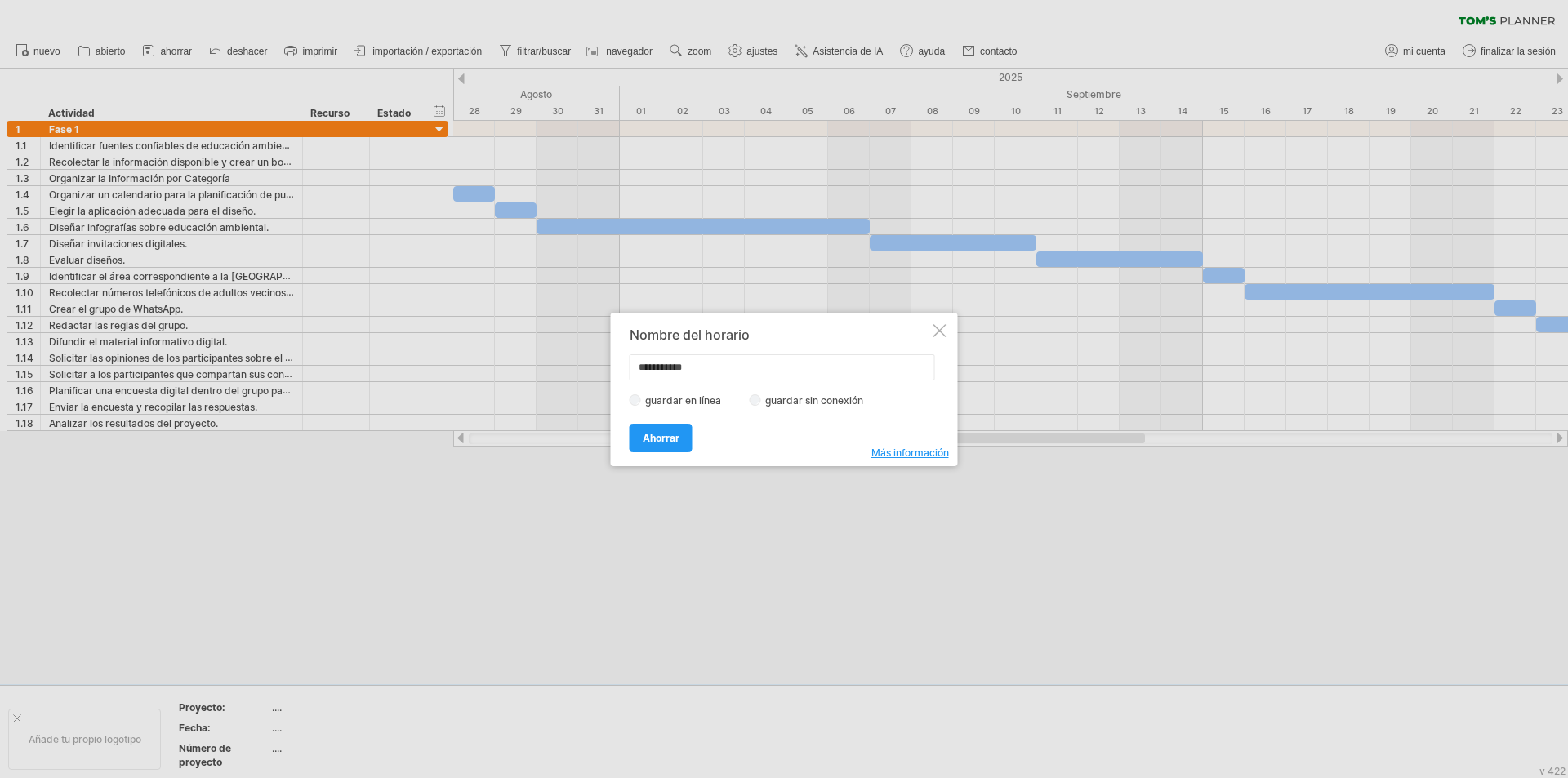
click at [935, 335] on div at bounding box center [940, 330] width 13 height 13
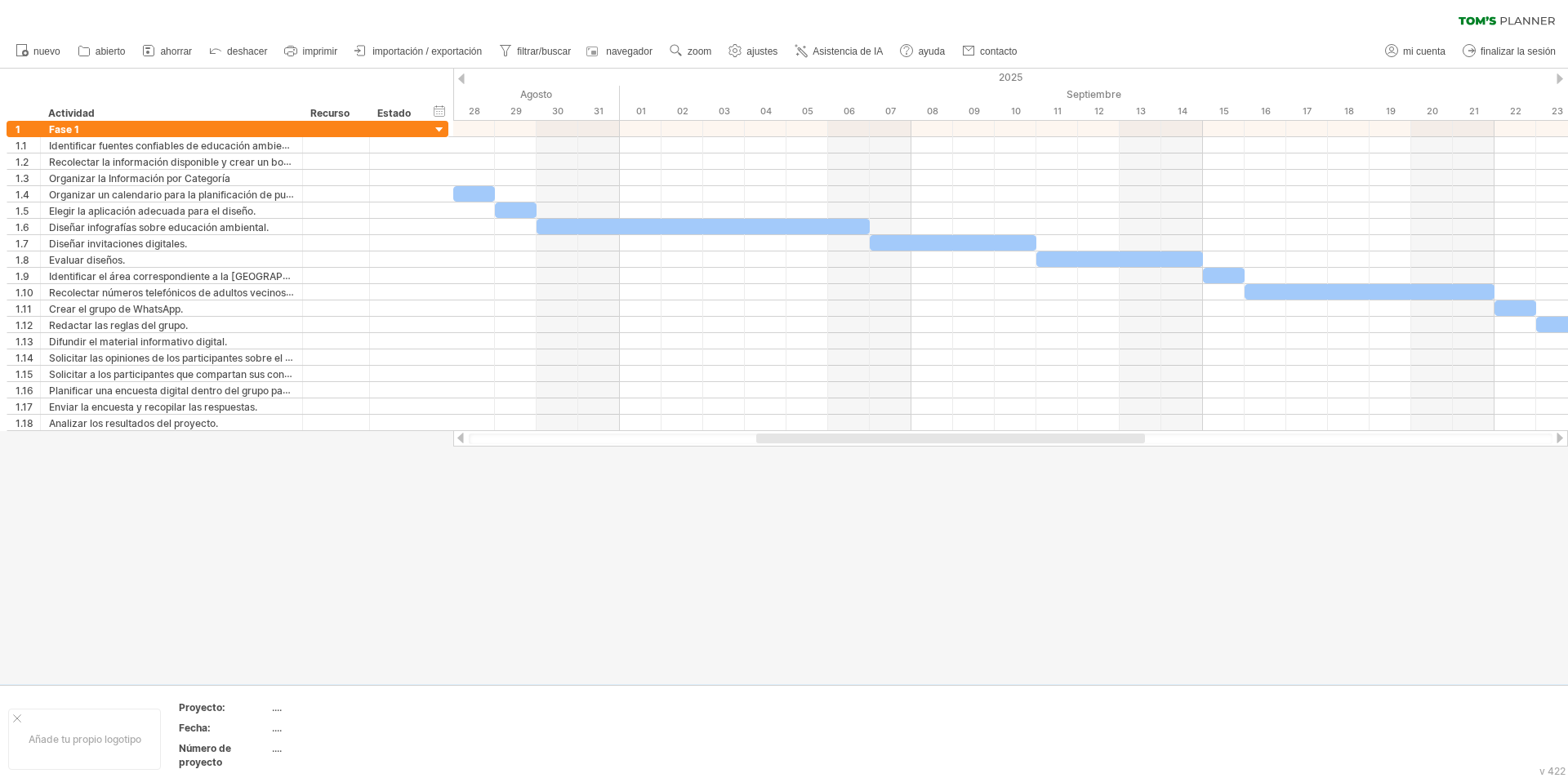
click at [765, 53] on font "ajustes" at bounding box center [762, 51] width 31 height 11
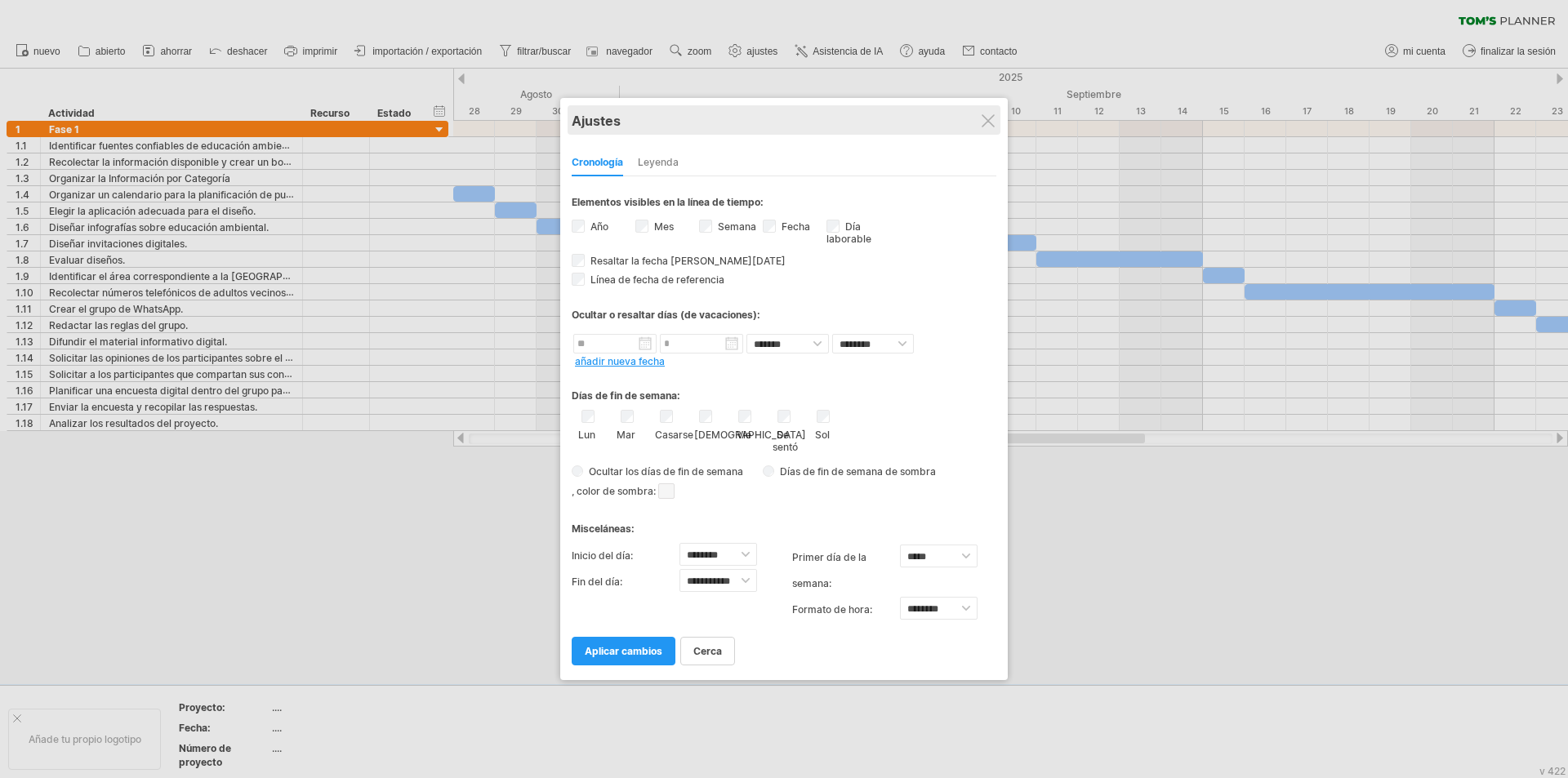
click at [996, 116] on div "Ajustes" at bounding box center [784, 120] width 424 height 29
drag, startPoint x: 989, startPoint y: 120, endPoint x: 994, endPoint y: 89, distance: 31.4
click at [990, 120] on div at bounding box center [988, 120] width 13 height 13
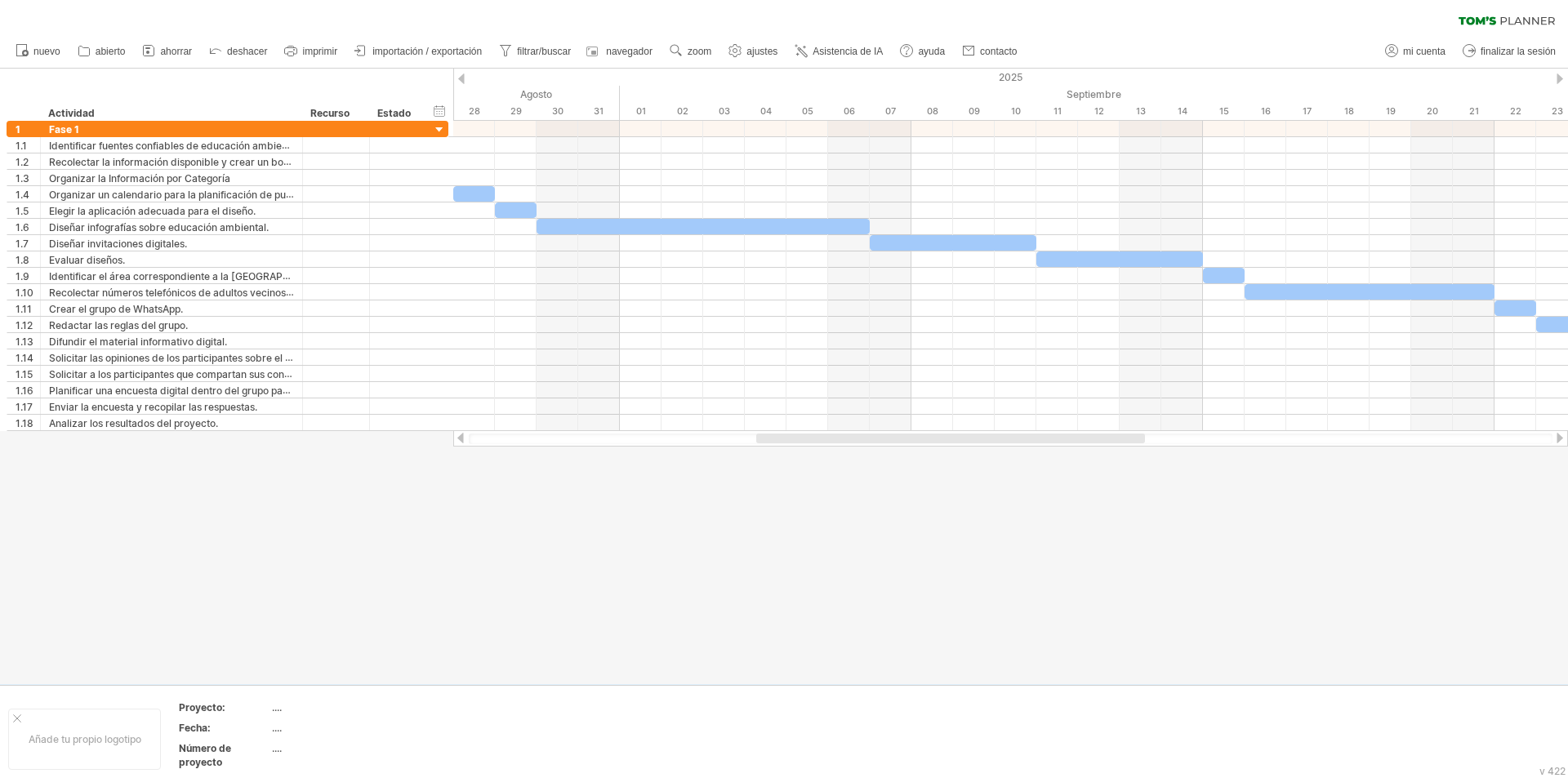
click at [1021, 38] on ul "nuevo" at bounding box center [515, 52] width 1016 height 35
click at [1006, 51] on font "contacto" at bounding box center [998, 51] width 36 height 11
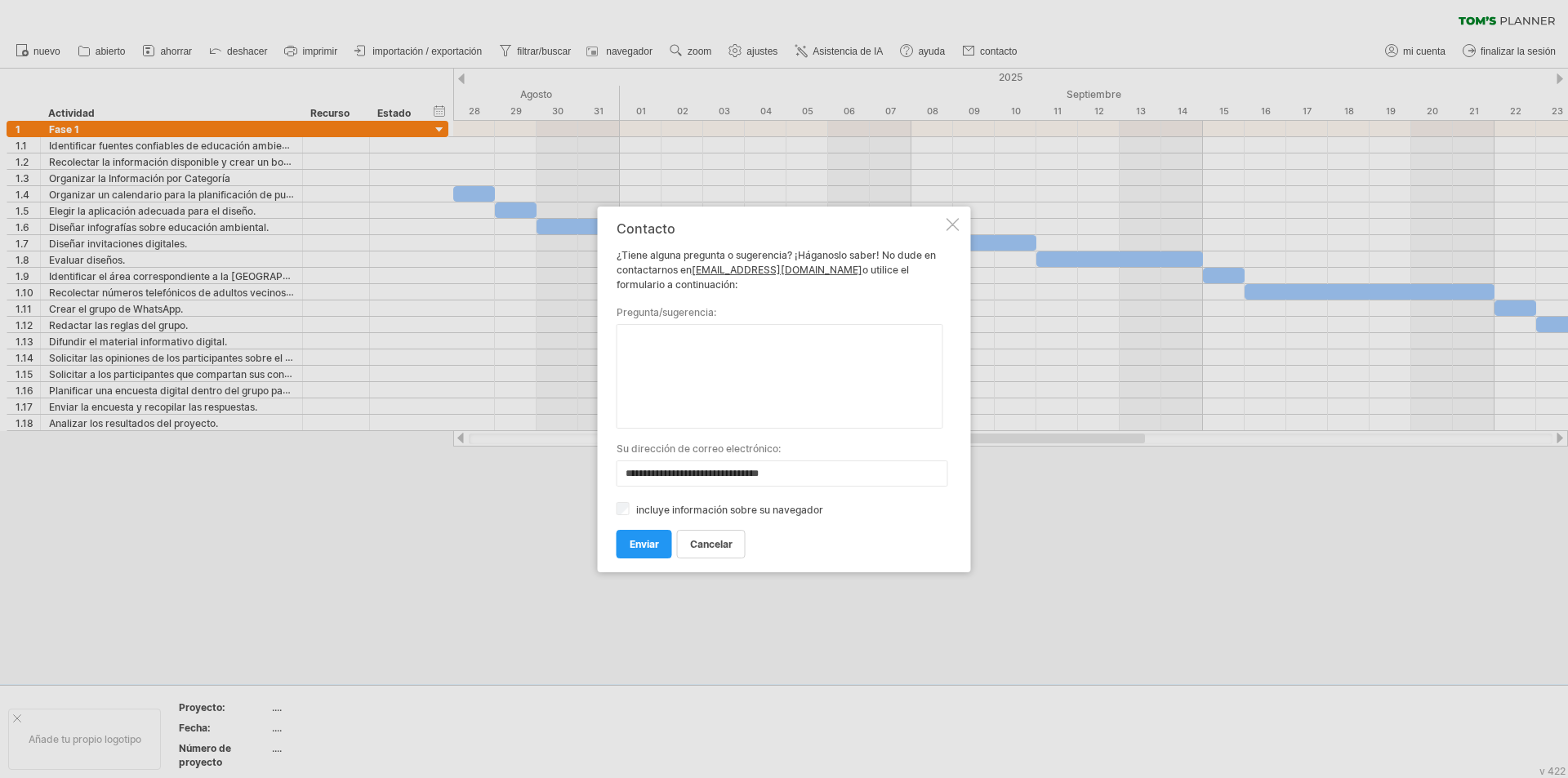
click at [949, 236] on div "**********" at bounding box center [784, 390] width 373 height 366
click at [949, 224] on div at bounding box center [953, 224] width 13 height 13
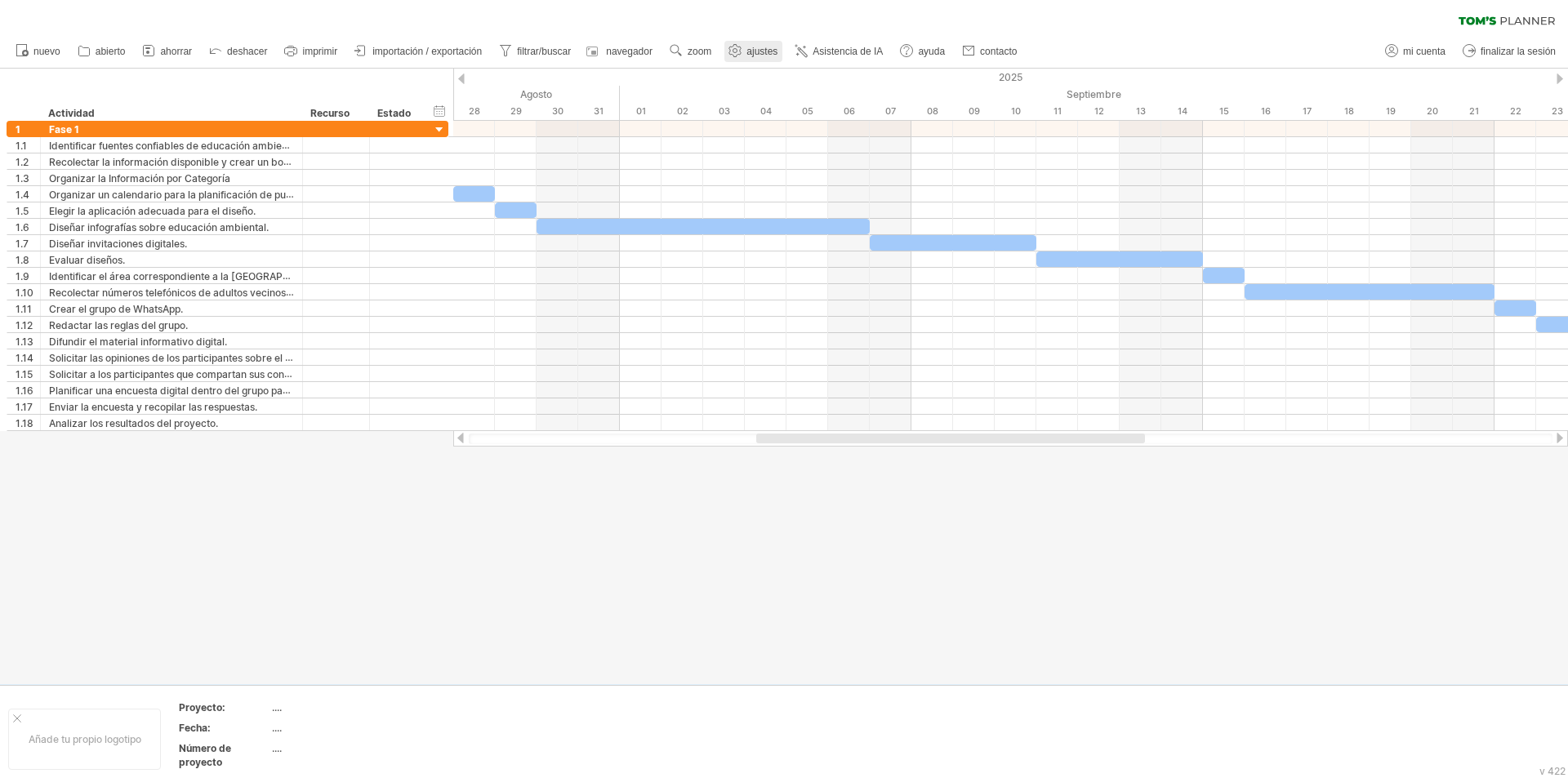
click at [732, 59] on div at bounding box center [735, 51] width 16 height 16
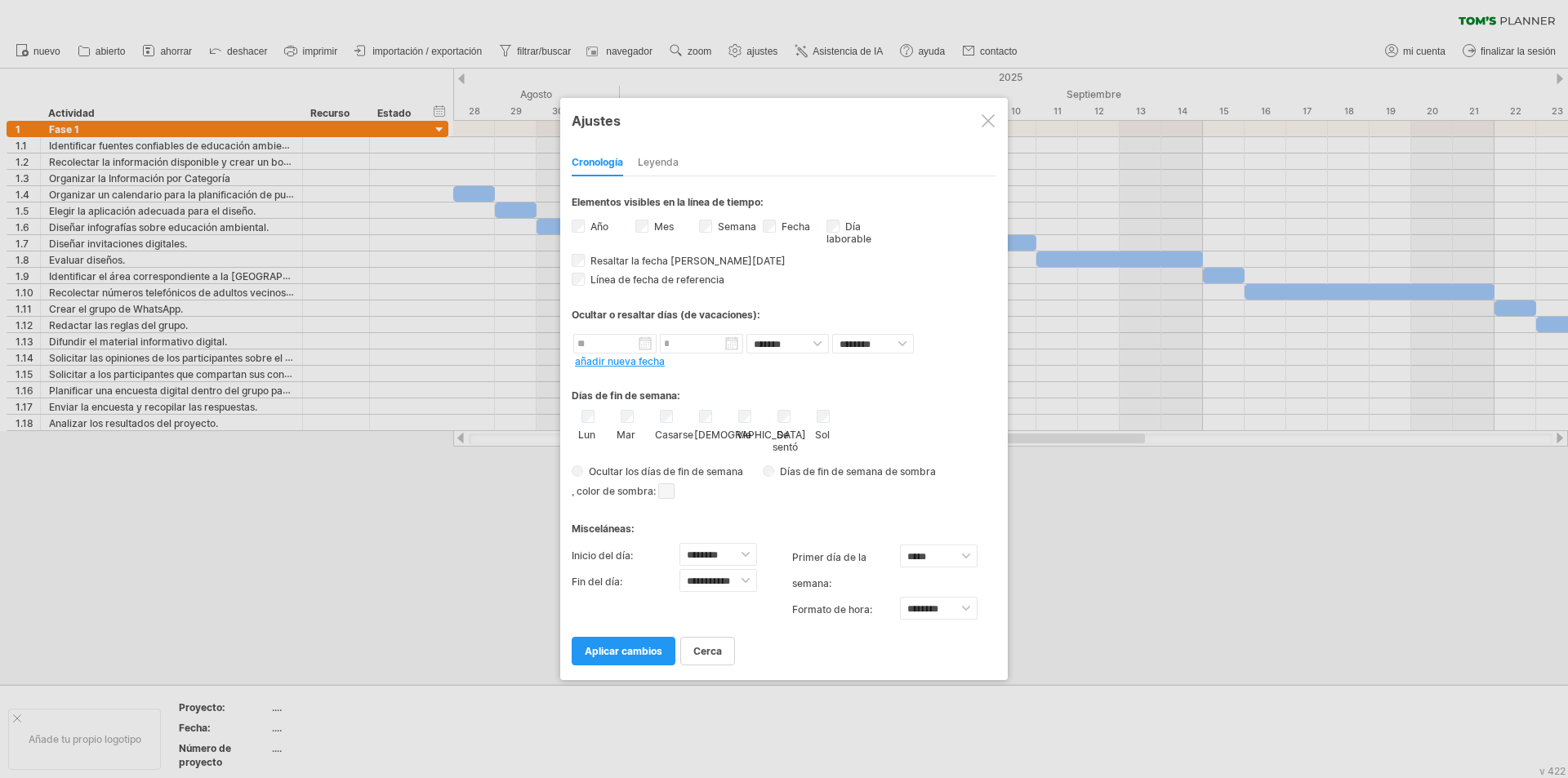
drag, startPoint x: 986, startPoint y: 125, endPoint x: 1232, endPoint y: 10, distance: 271.6
click at [984, 122] on div at bounding box center [988, 120] width 13 height 13
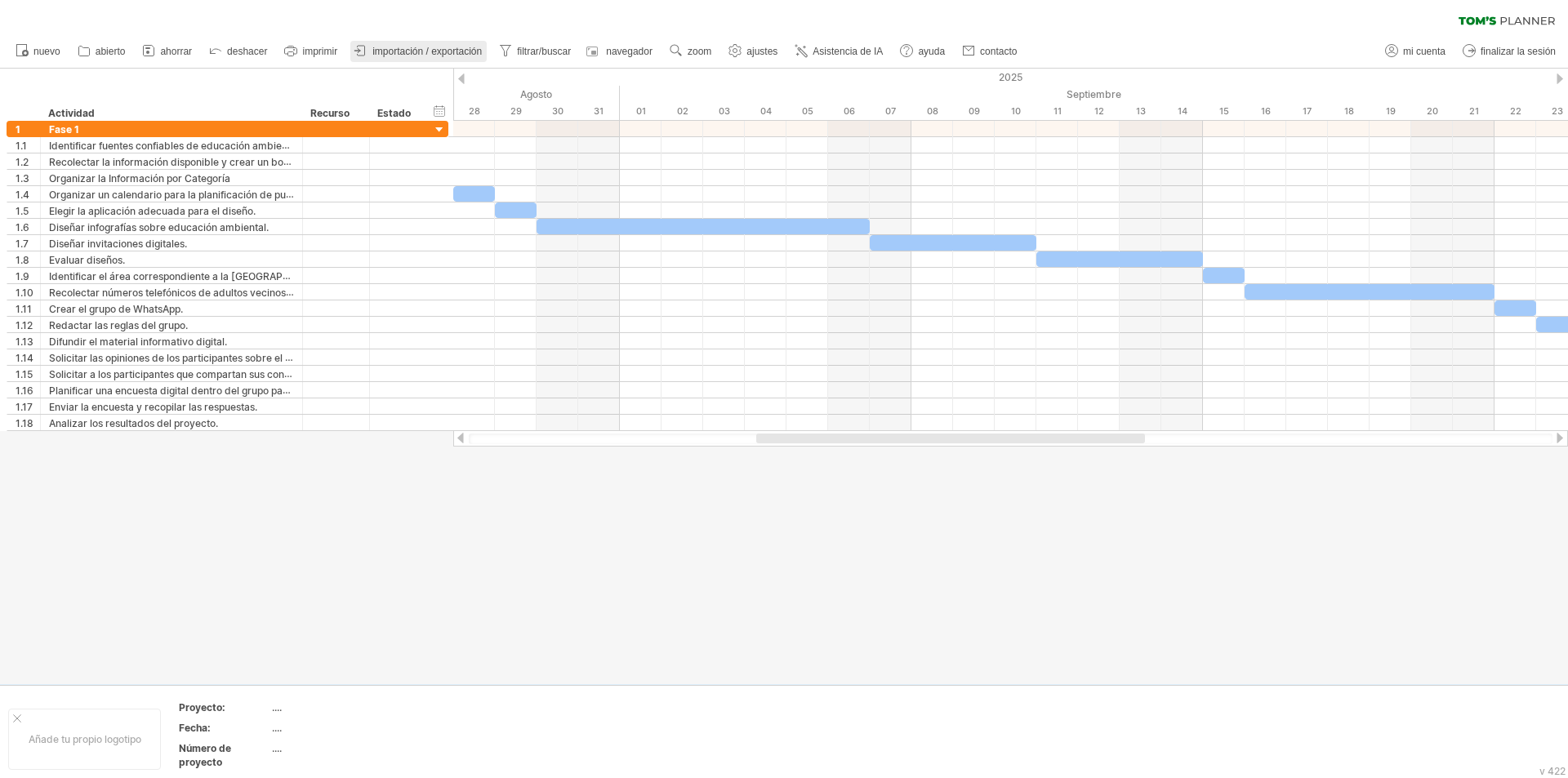
click at [392, 50] on font "importación / exportación" at bounding box center [427, 51] width 109 height 11
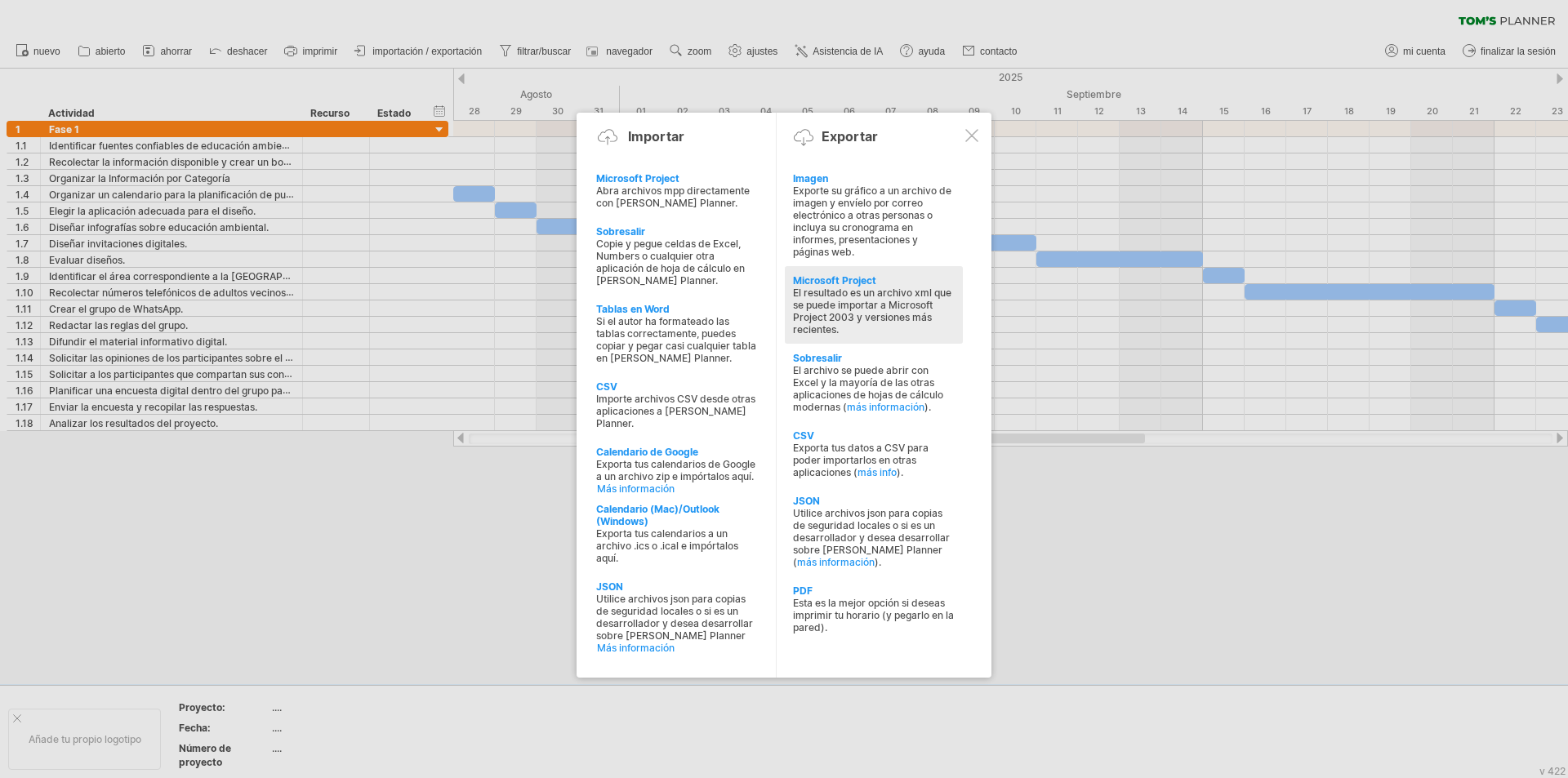
click at [884, 324] on div "El resultado es un archivo xml que se puede importar a Microsoft Project 2003 y…" at bounding box center [873, 311] width 162 height 49
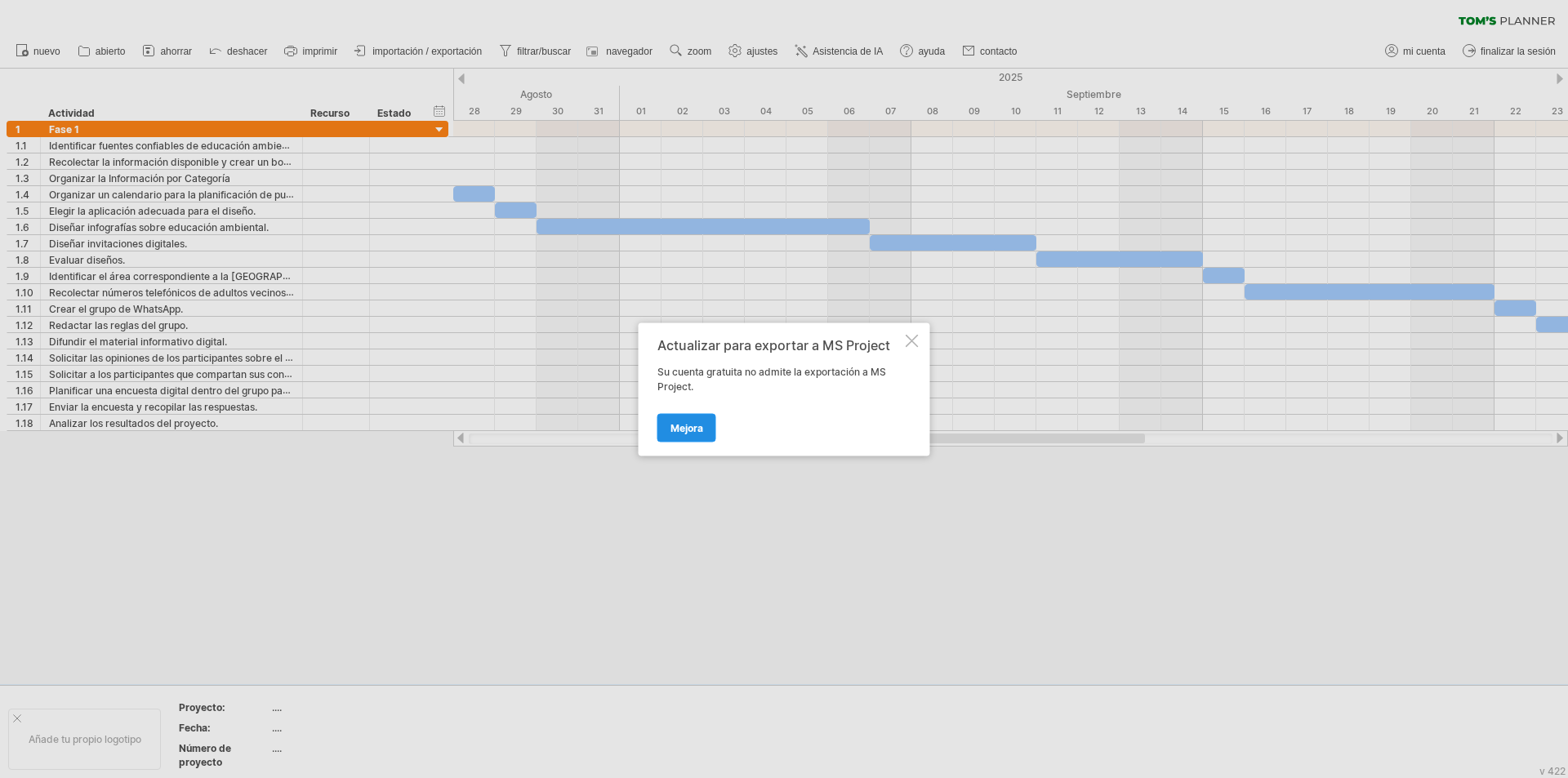
click at [689, 438] on link "Mejora" at bounding box center [687, 427] width 59 height 29
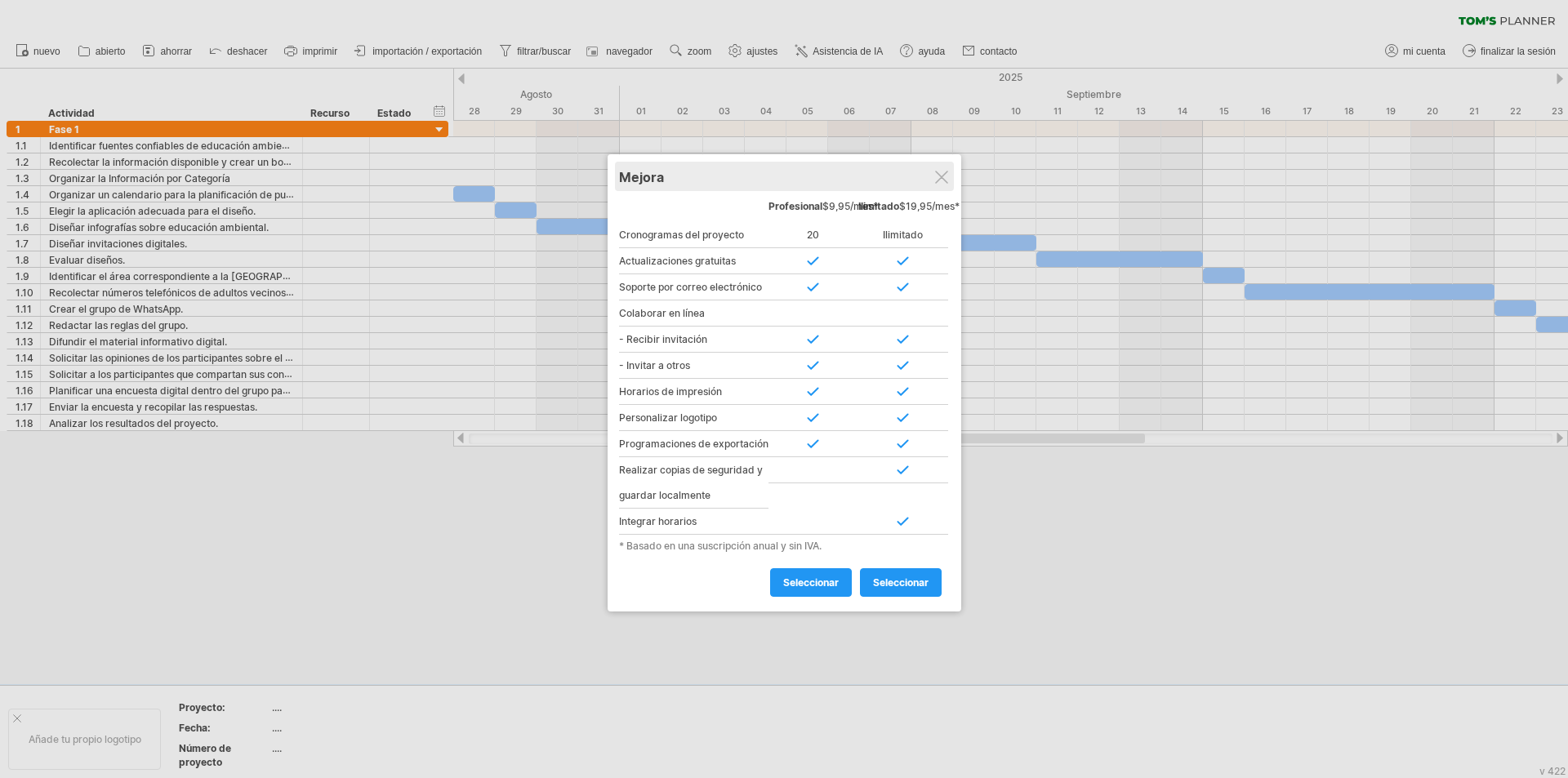
click at [948, 169] on div "Mejora" at bounding box center [785, 177] width 331 height 29
click at [949, 178] on div "Mejora" at bounding box center [784, 176] width 331 height 29
click at [941, 180] on div at bounding box center [940, 176] width 13 height 13
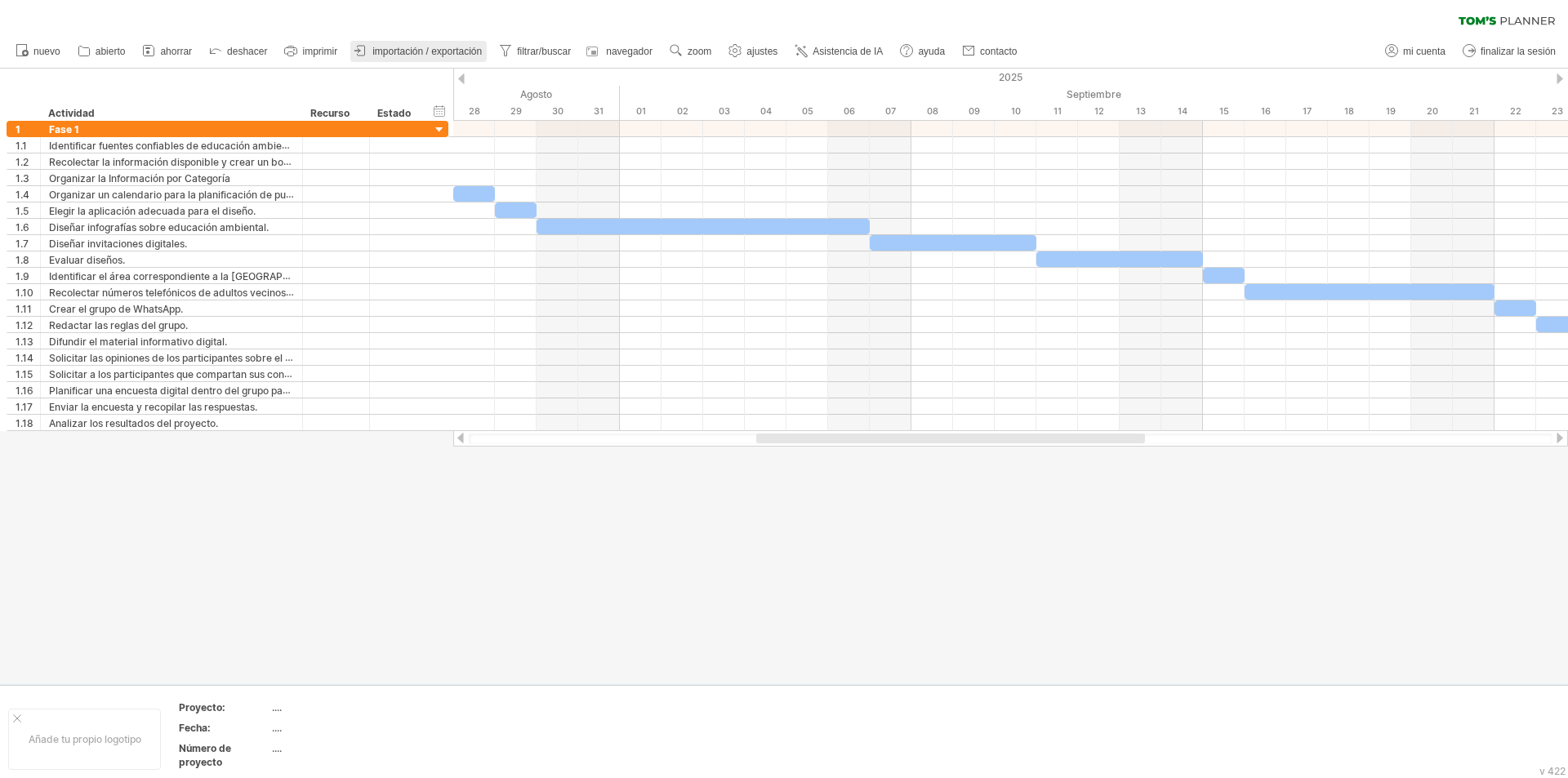
click at [464, 49] on font "importación / exportación" at bounding box center [427, 51] width 109 height 11
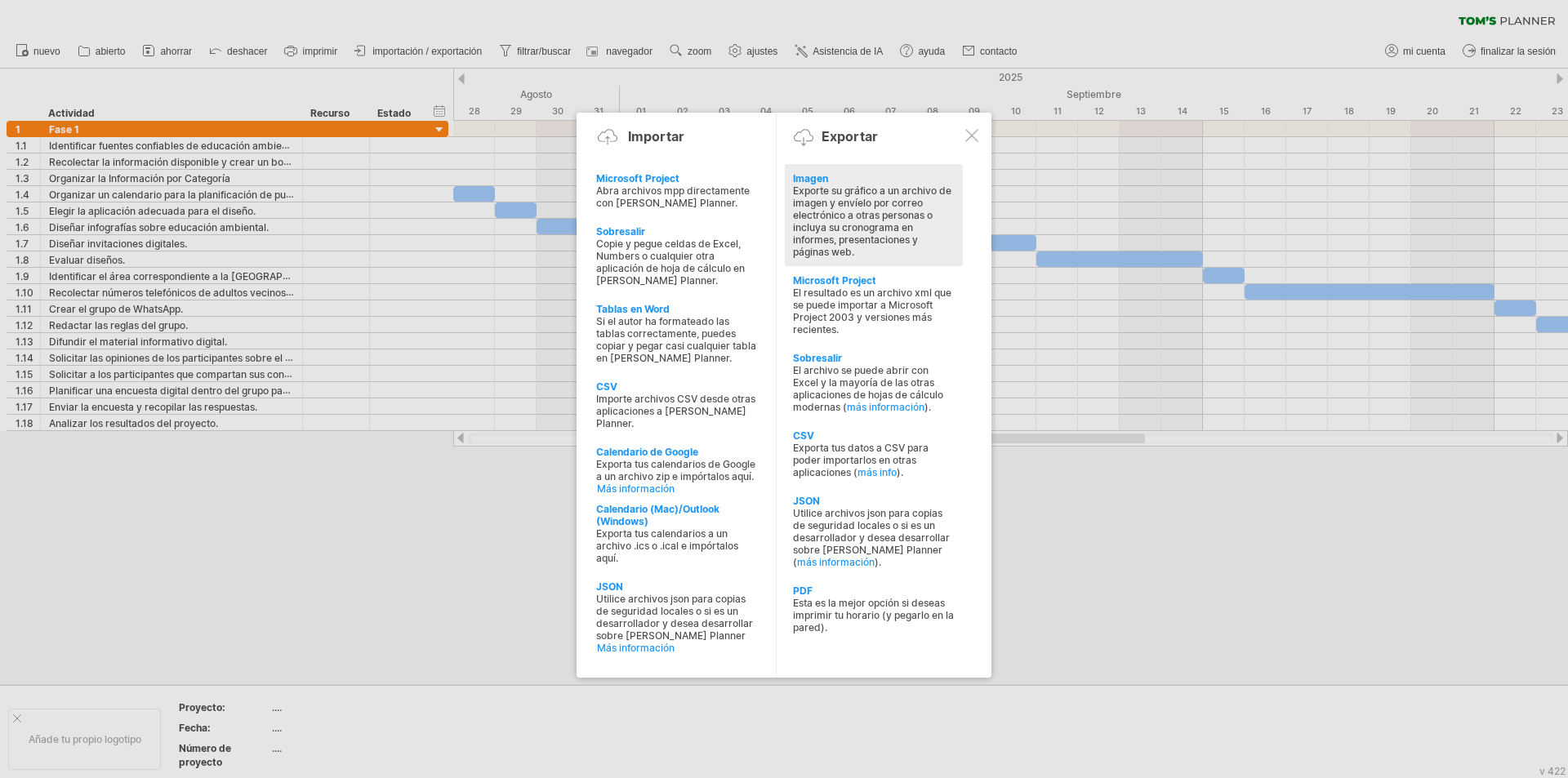
click at [921, 257] on div "Exporte su gráfico a un archivo de imagen y envíelo por correo electrónico a ot…" at bounding box center [873, 221] width 162 height 74
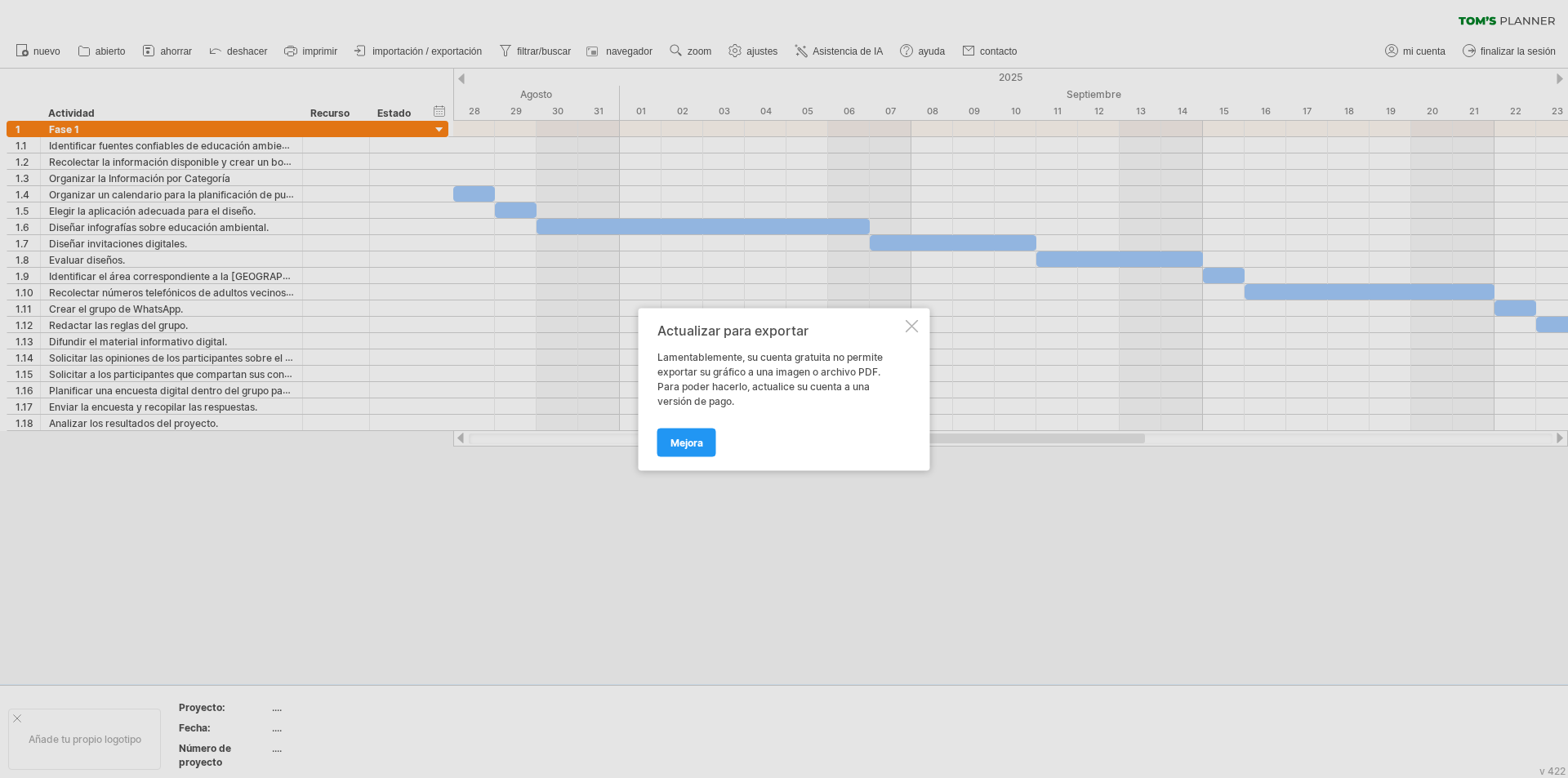
click at [902, 326] on div "Actualizar para exportar" at bounding box center [780, 329] width 245 height 15
click at [910, 331] on div at bounding box center [912, 326] width 13 height 13
